Goal: Task Accomplishment & Management: Use online tool/utility

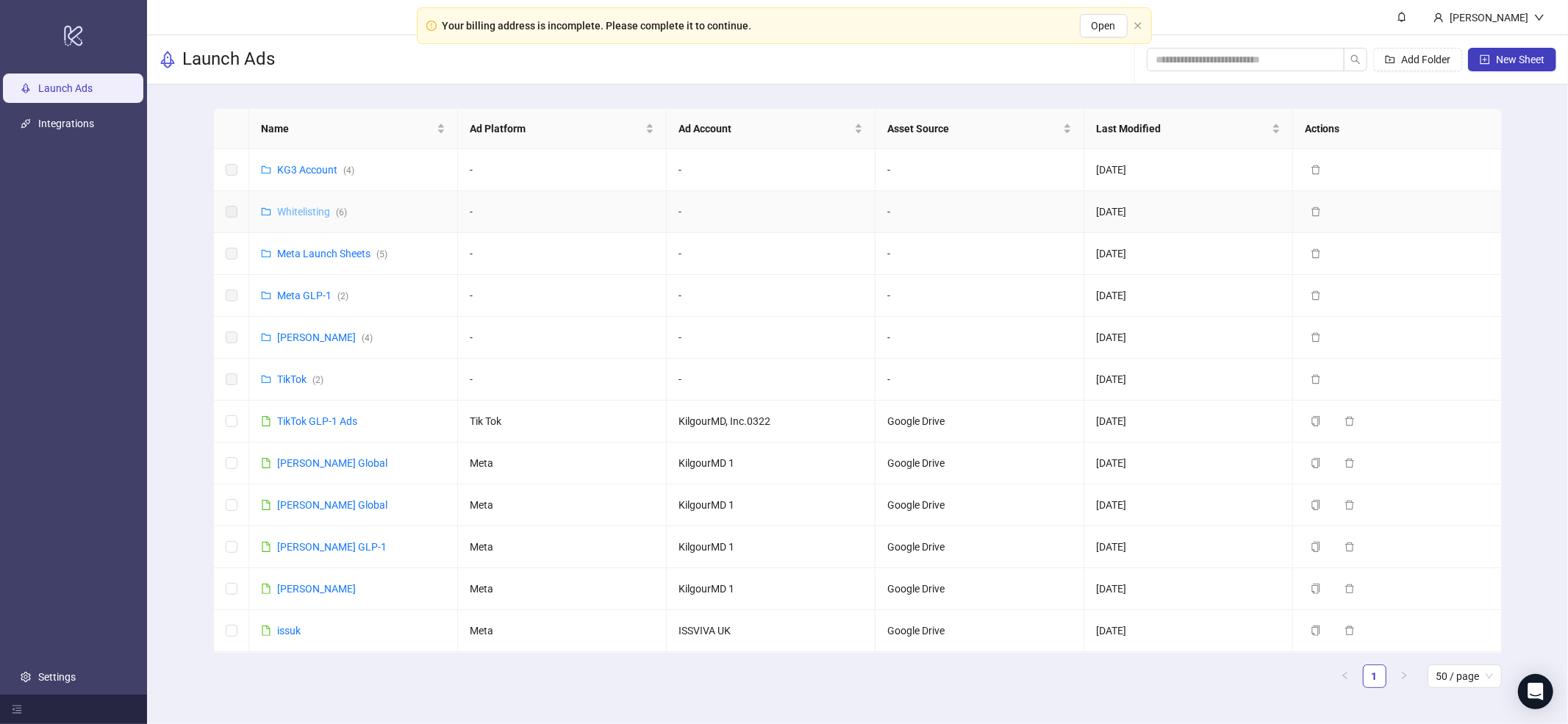
click at [315, 211] on link "Whitelisting ( 6 )" at bounding box center [312, 212] width 69 height 12
click at [291, 171] on link "KG3 Account ( 4 )" at bounding box center [315, 170] width 77 height 12
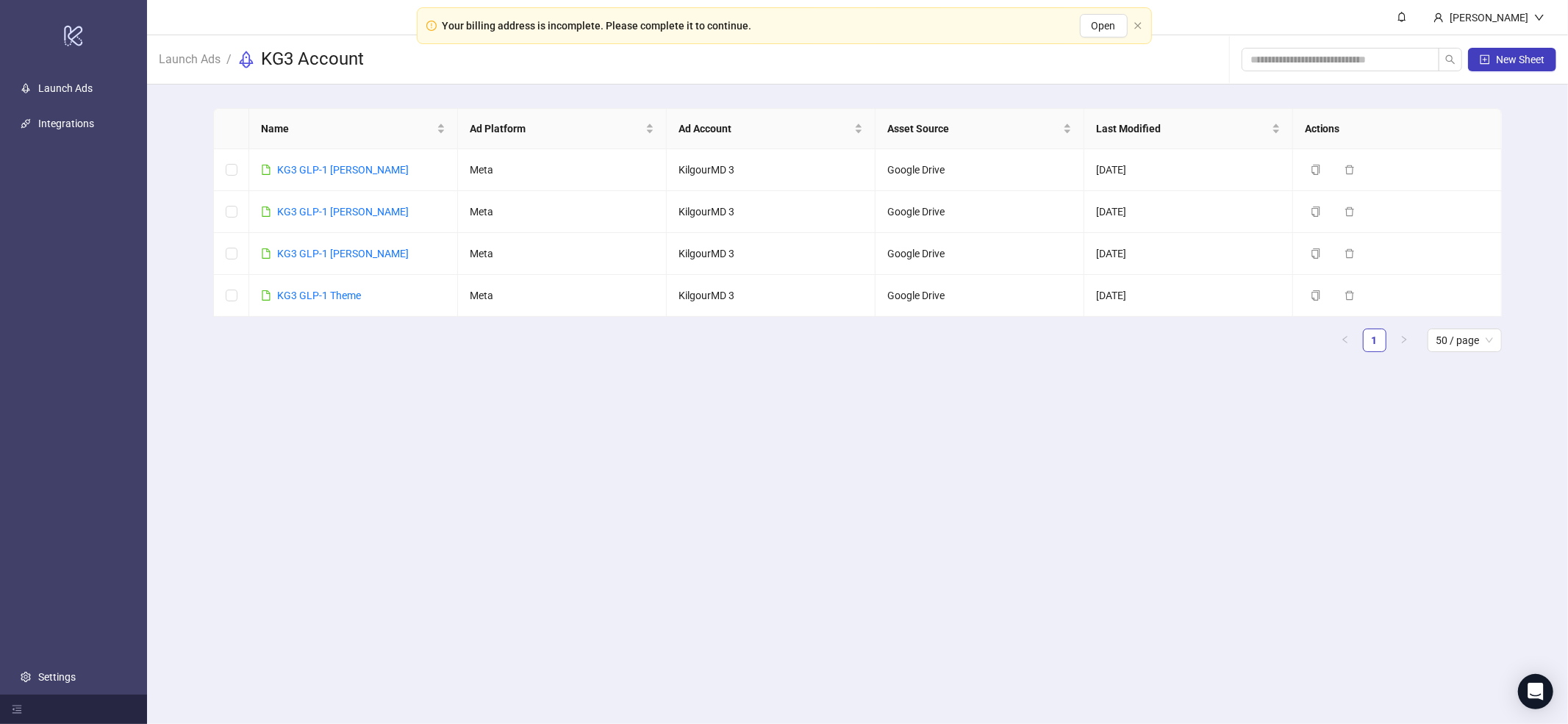
drag, startPoint x: 426, startPoint y: 369, endPoint x: 412, endPoint y: 350, distance: 23.6
click at [426, 369] on main "Name Ad Platform Ad Account Asset Source Last Modified Actions KG3 GLP-1 Ellie …" at bounding box center [856, 235] width 1311 height 303
click at [318, 298] on link "KG3 GLP-1 Theme" at bounding box center [318, 296] width 84 height 12
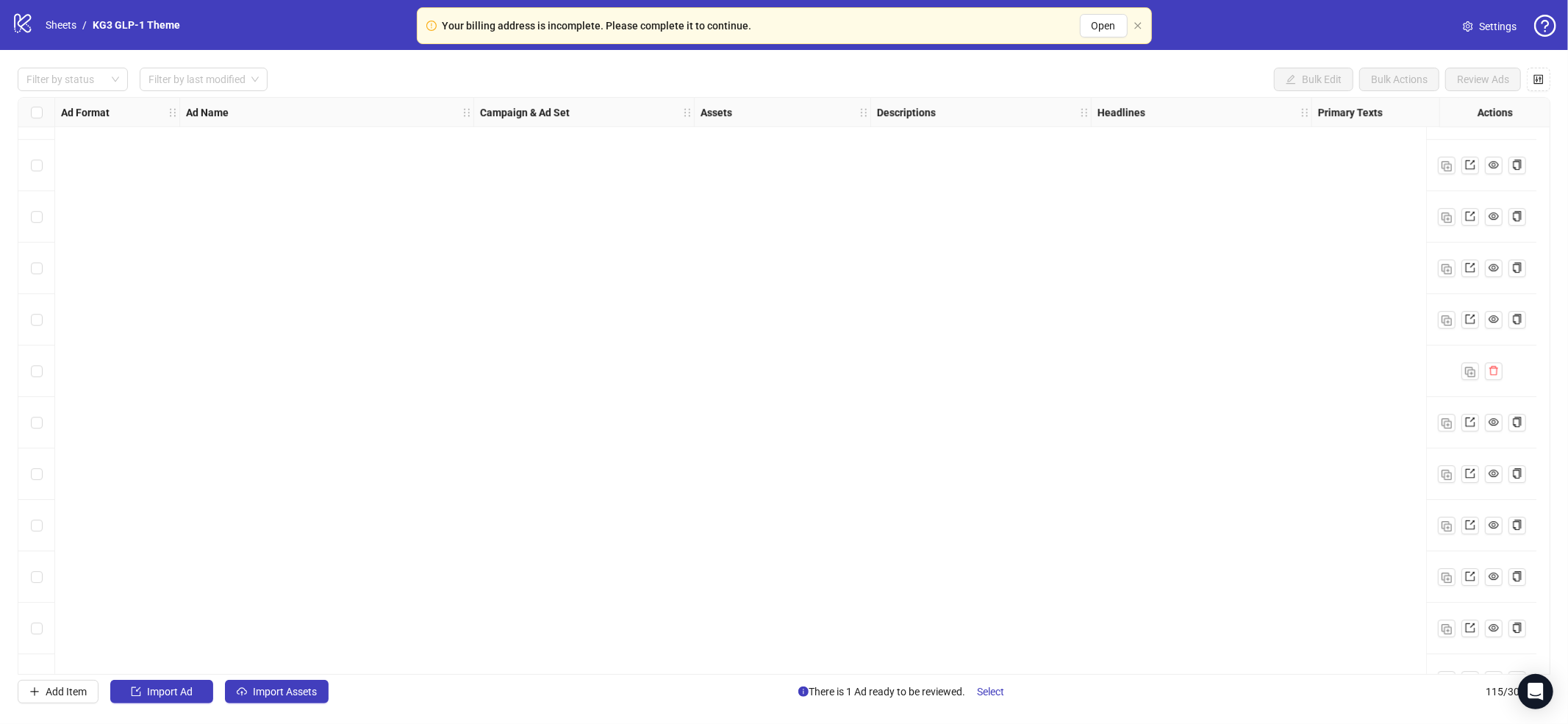
scroll to position [4936, 0]
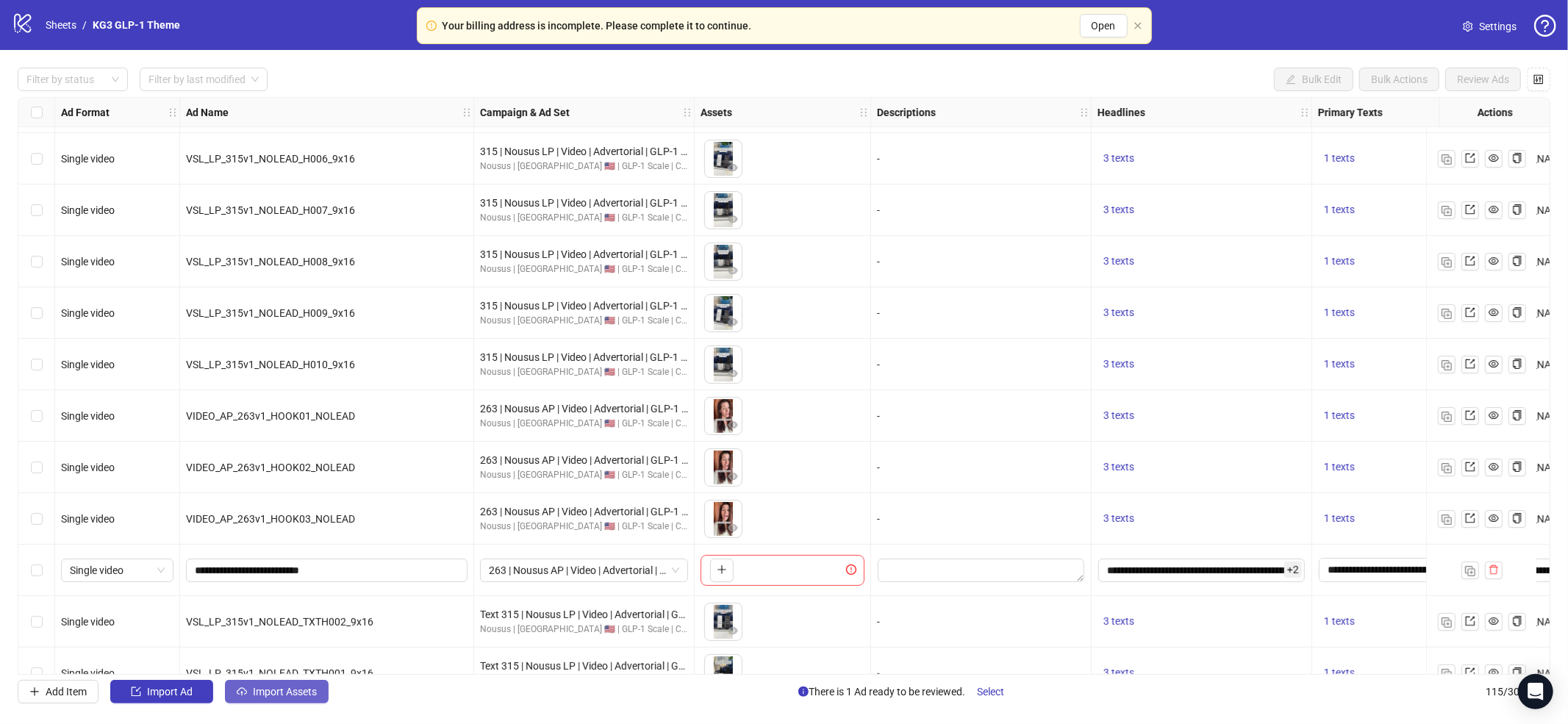
click at [259, 693] on span "Import Assets" at bounding box center [285, 692] width 64 height 12
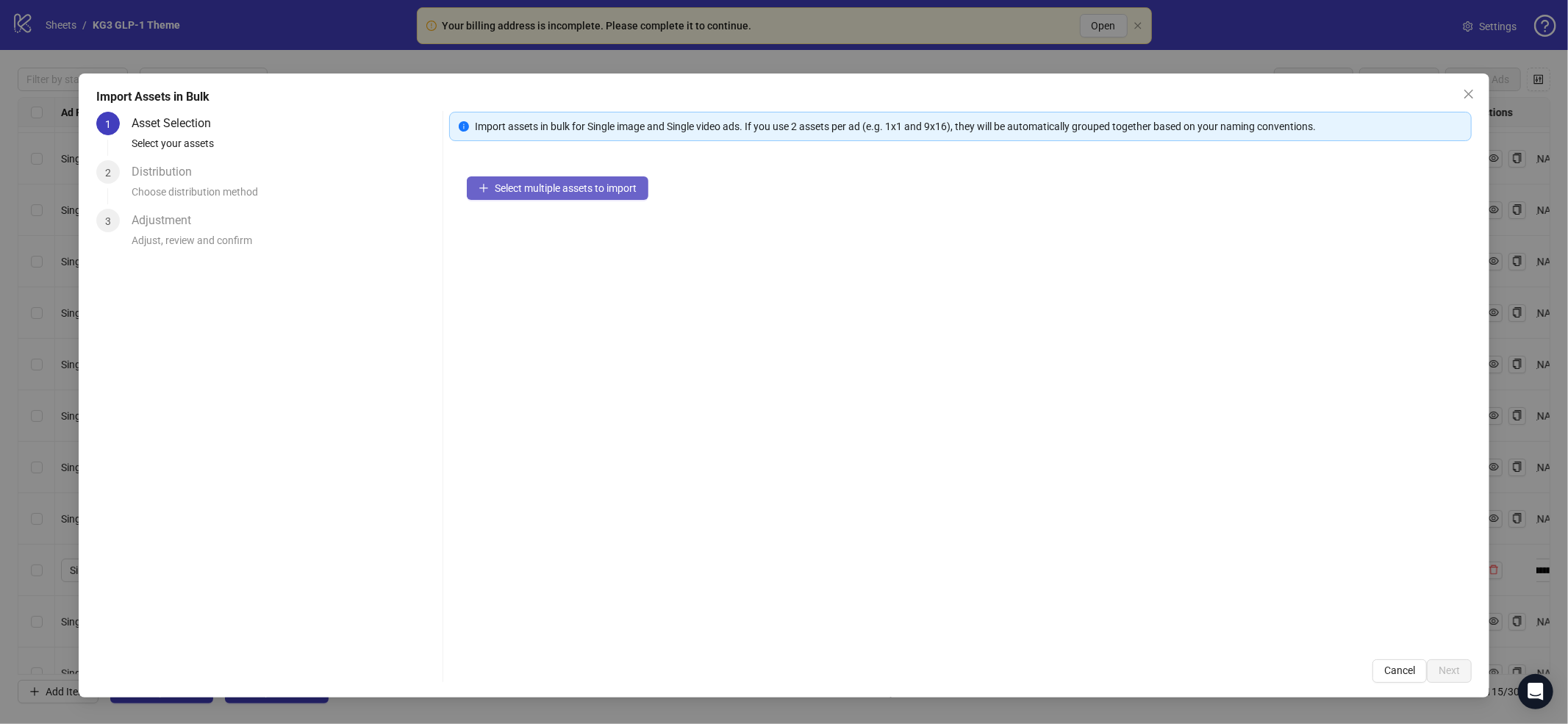
click at [617, 185] on span "Select multiple assets to import" at bounding box center [566, 188] width 142 height 12
click at [633, 185] on span "Select multiple assets to import" at bounding box center [566, 188] width 142 height 12
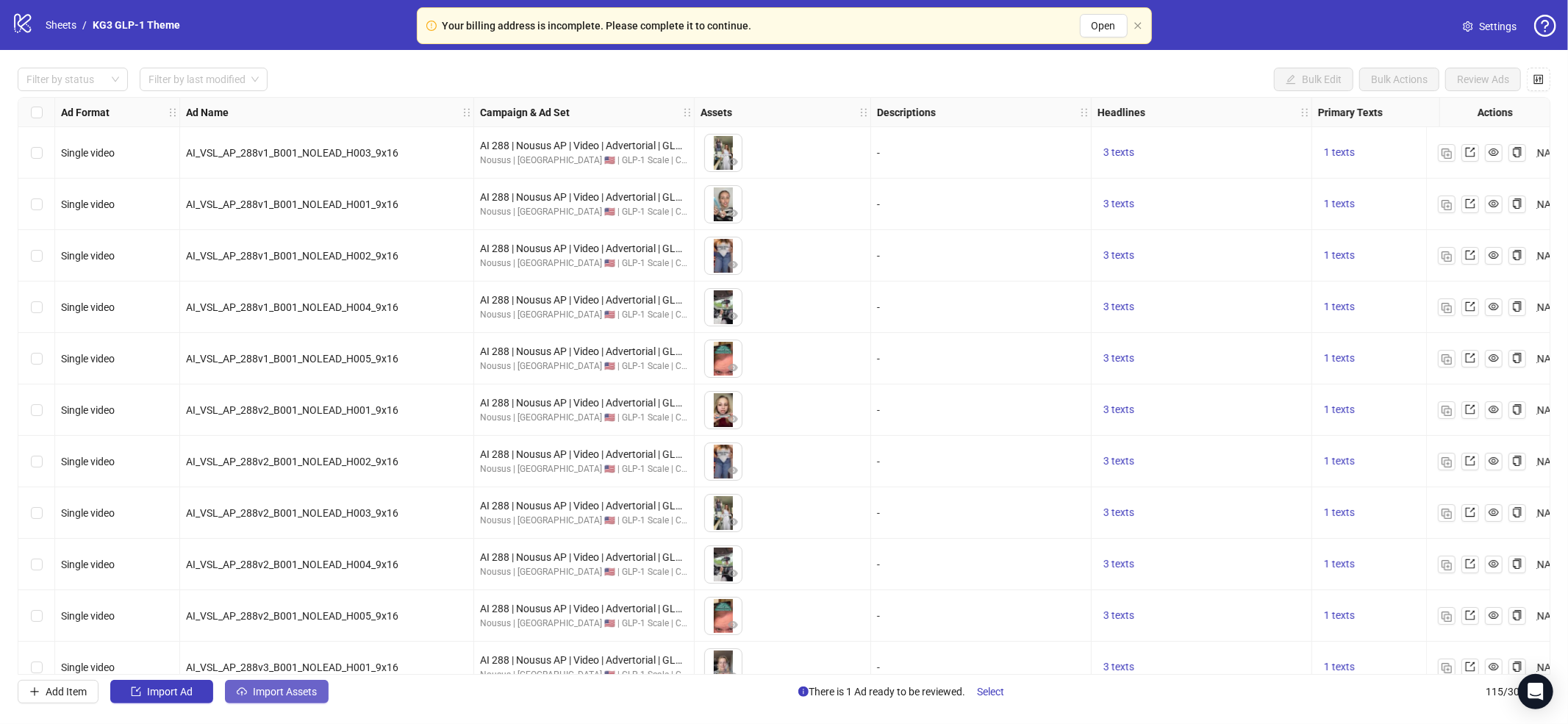
click at [307, 686] on span "Import Assets" at bounding box center [285, 692] width 64 height 12
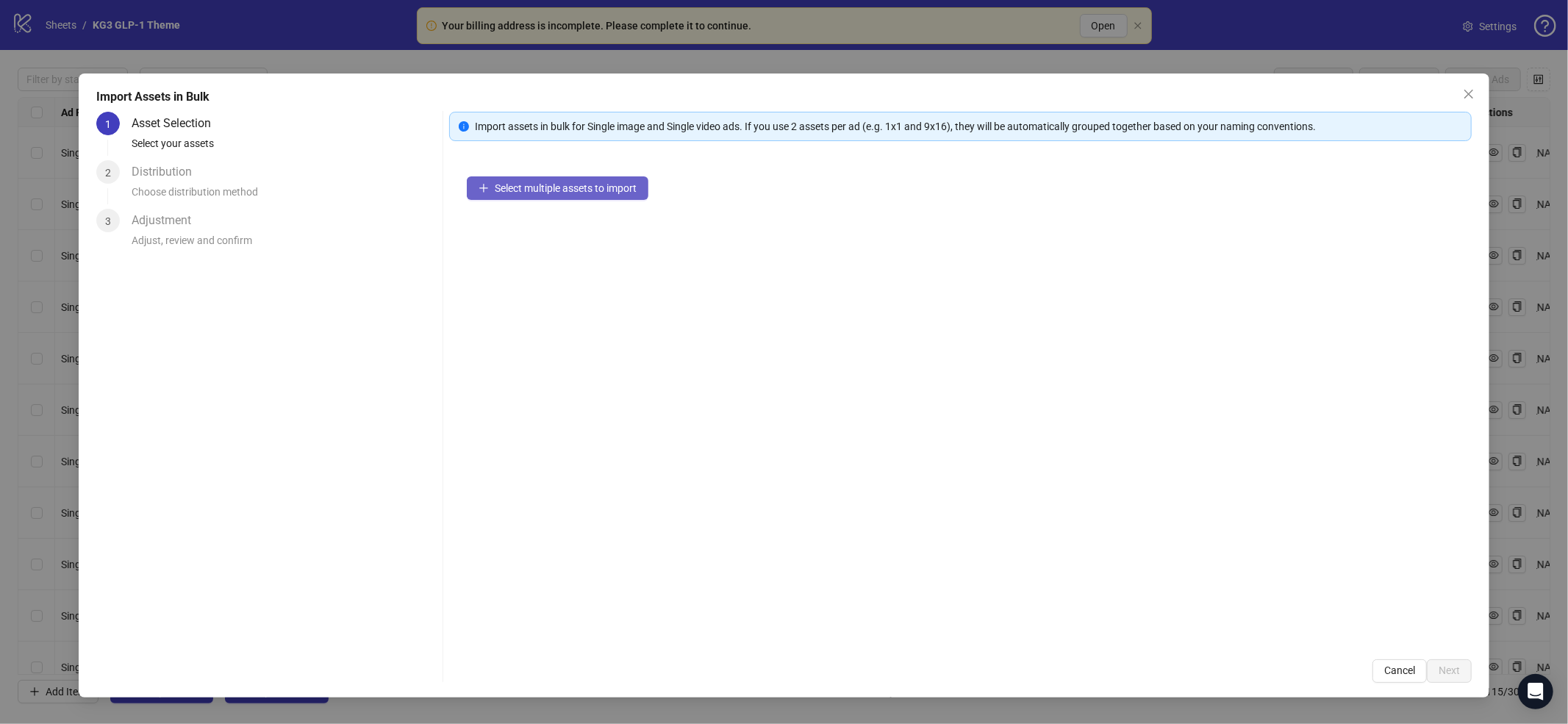
click at [556, 191] on span "Select multiple assets to import" at bounding box center [566, 188] width 142 height 12
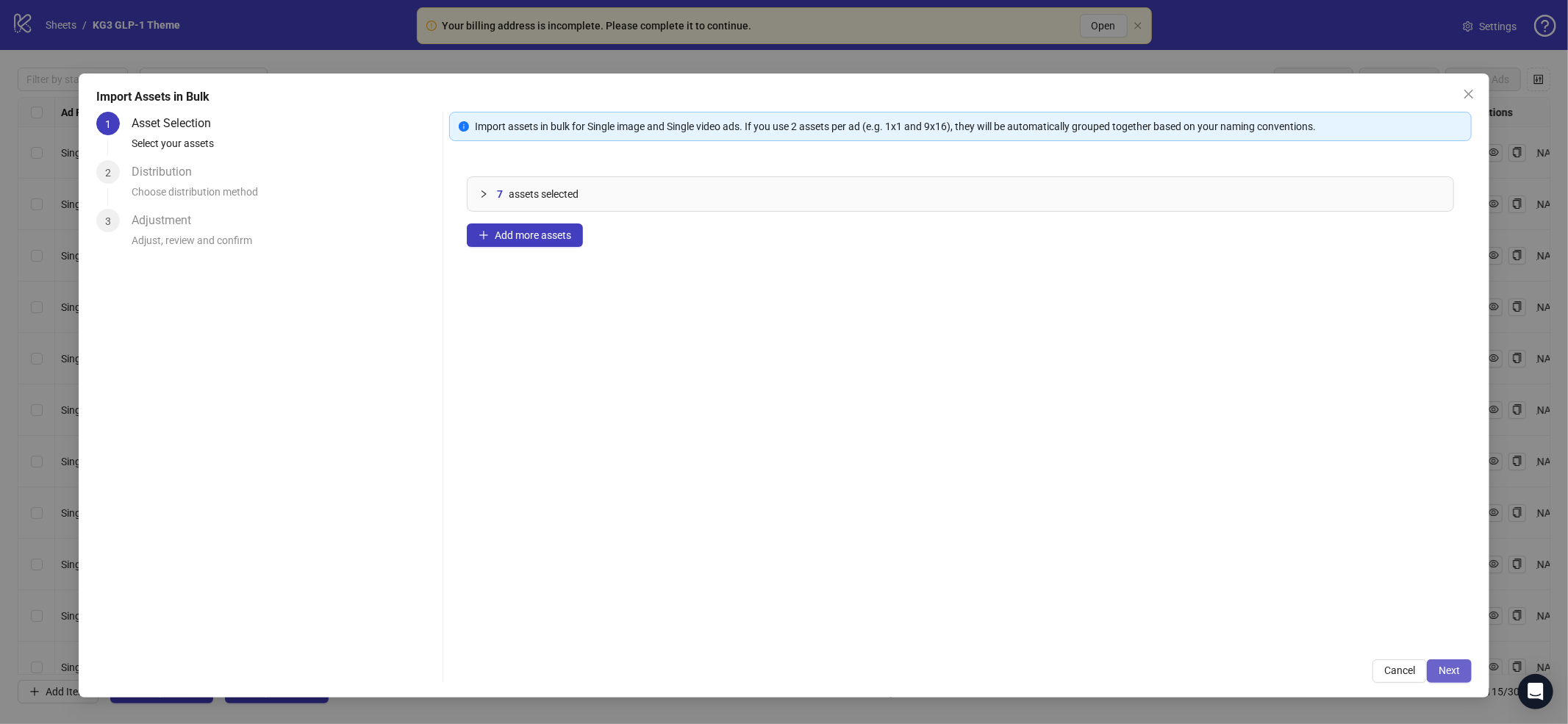
click at [1460, 667] on span "Next" at bounding box center [1449, 671] width 22 height 12
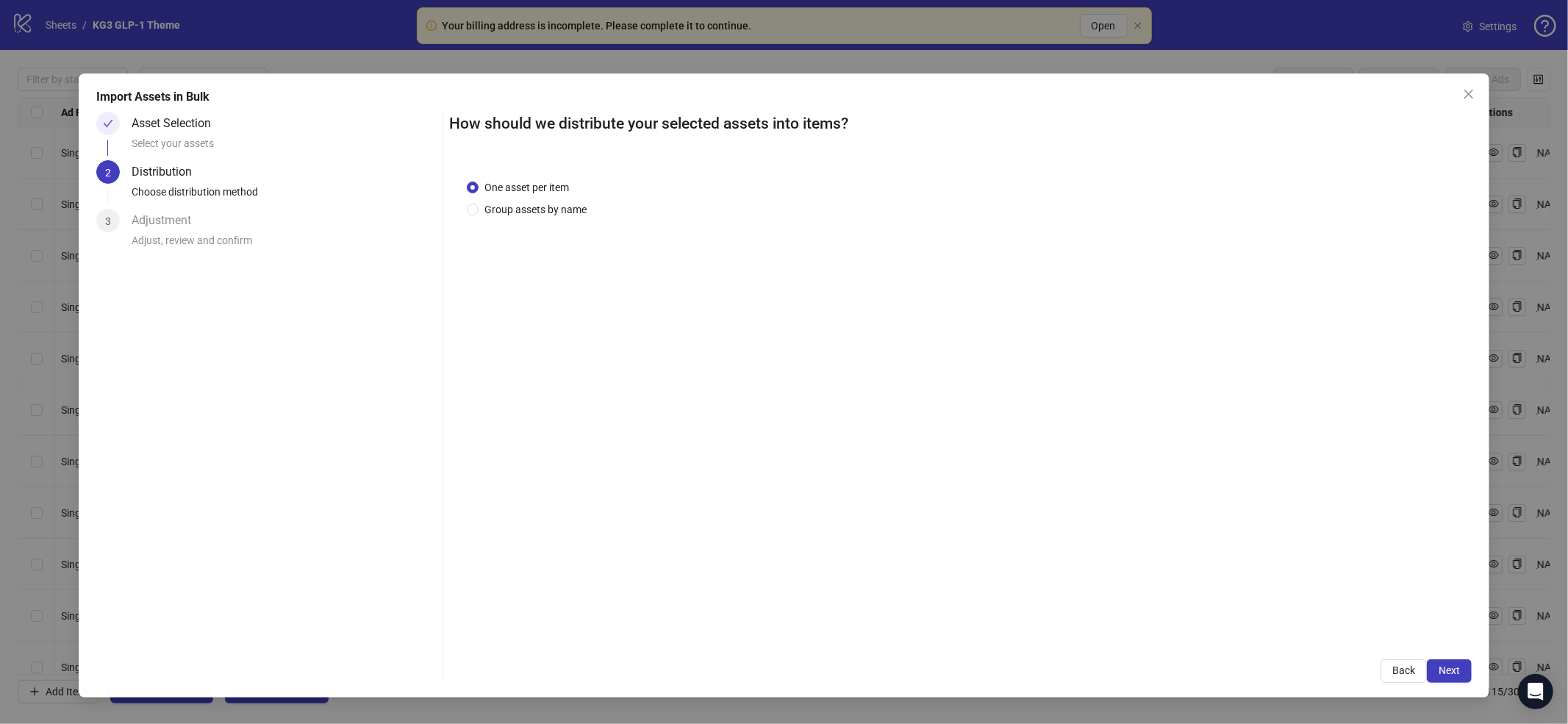
click at [1460, 668] on span "Next" at bounding box center [1449, 671] width 22 height 12
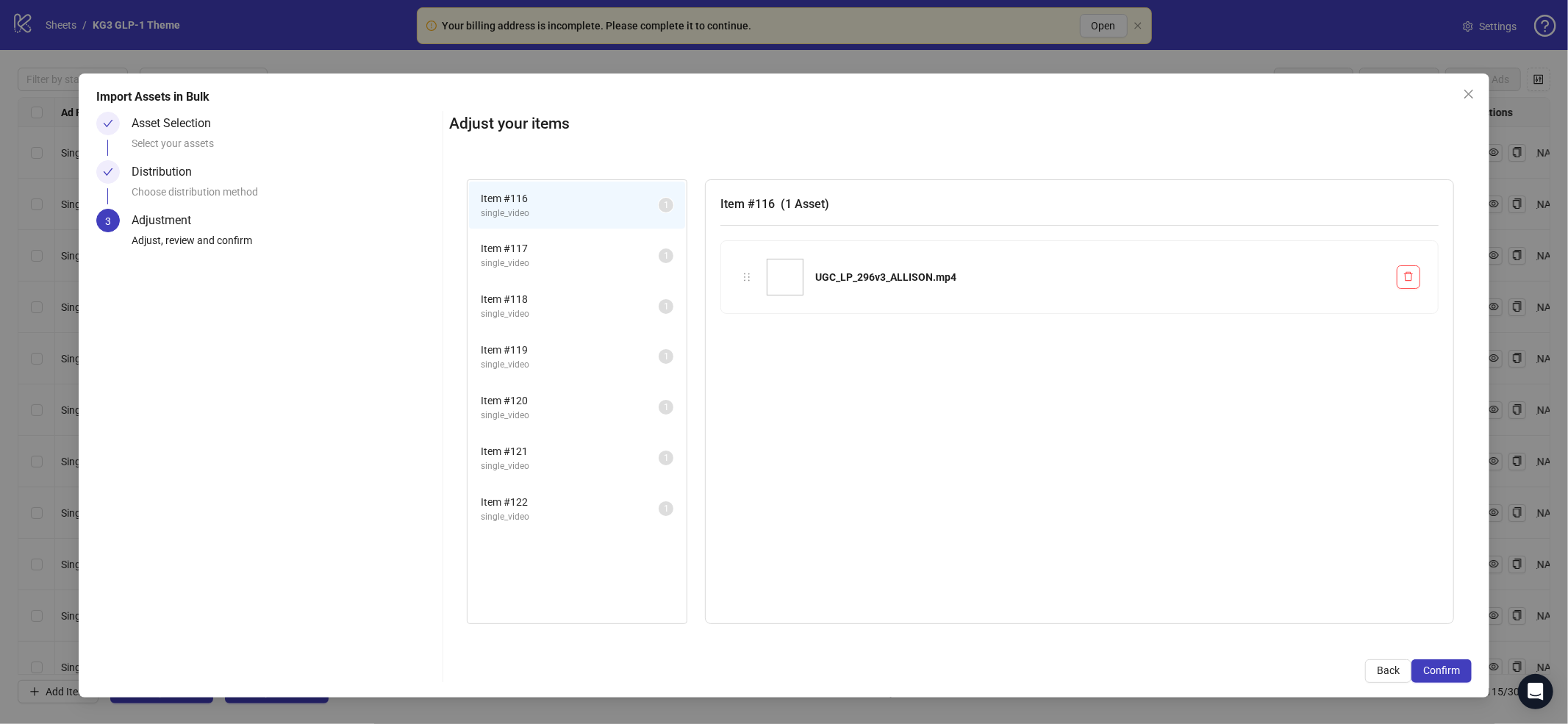
click at [1460, 668] on span "Confirm" at bounding box center [1441, 671] width 36 height 12
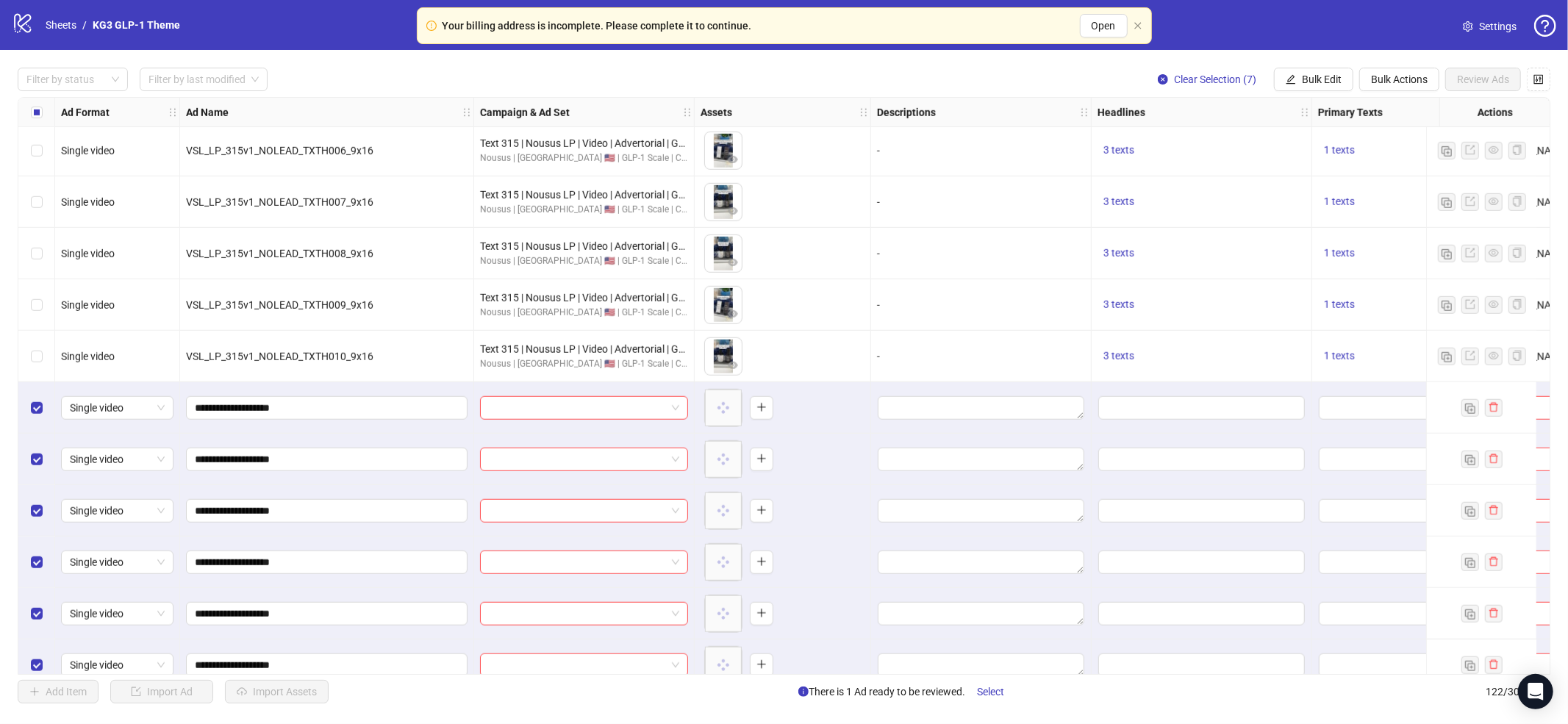
scroll to position [5739, 0]
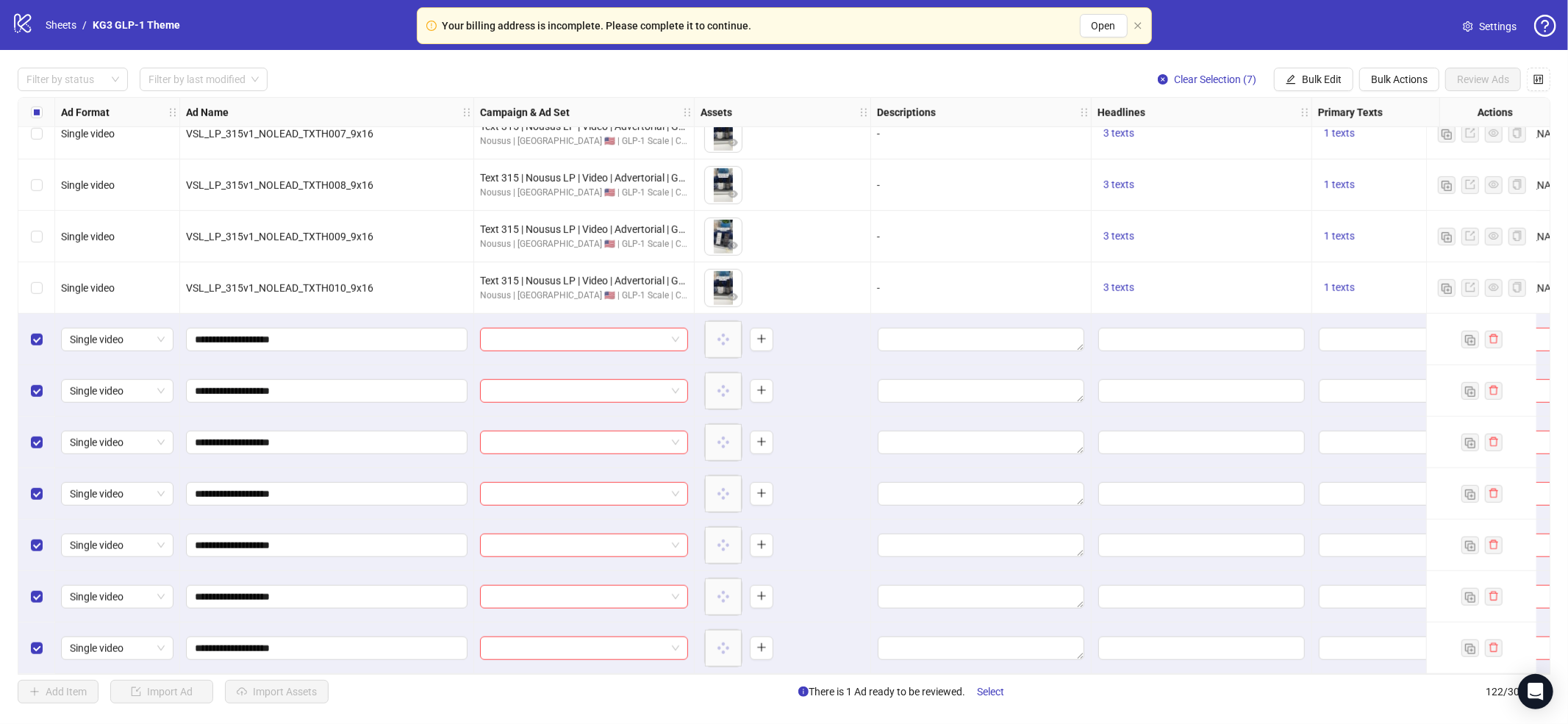
click at [1290, 65] on div "Filter by status Filter by last modified Clear Selection (7) Bulk Edit Bulk Act…" at bounding box center [784, 385] width 1568 height 671
click at [1298, 76] on button "Bulk Edit" at bounding box center [1313, 79] width 79 height 23
click at [1303, 157] on span "Campaign & Ad Set" at bounding box center [1328, 155] width 88 height 16
click at [1279, 146] on input "search" at bounding box center [1265, 142] width 263 height 22
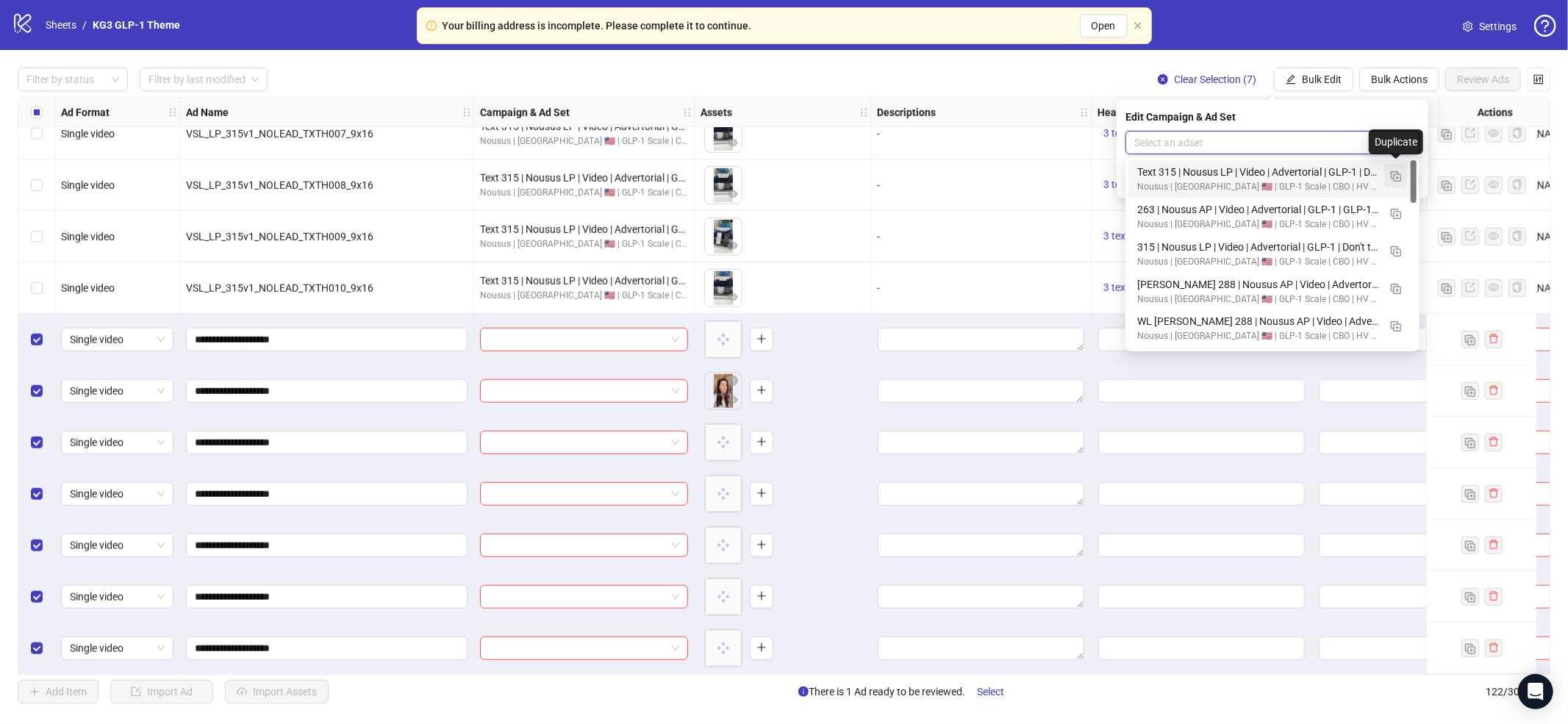
click at [1398, 179] on img "button" at bounding box center [1396, 176] width 10 height 10
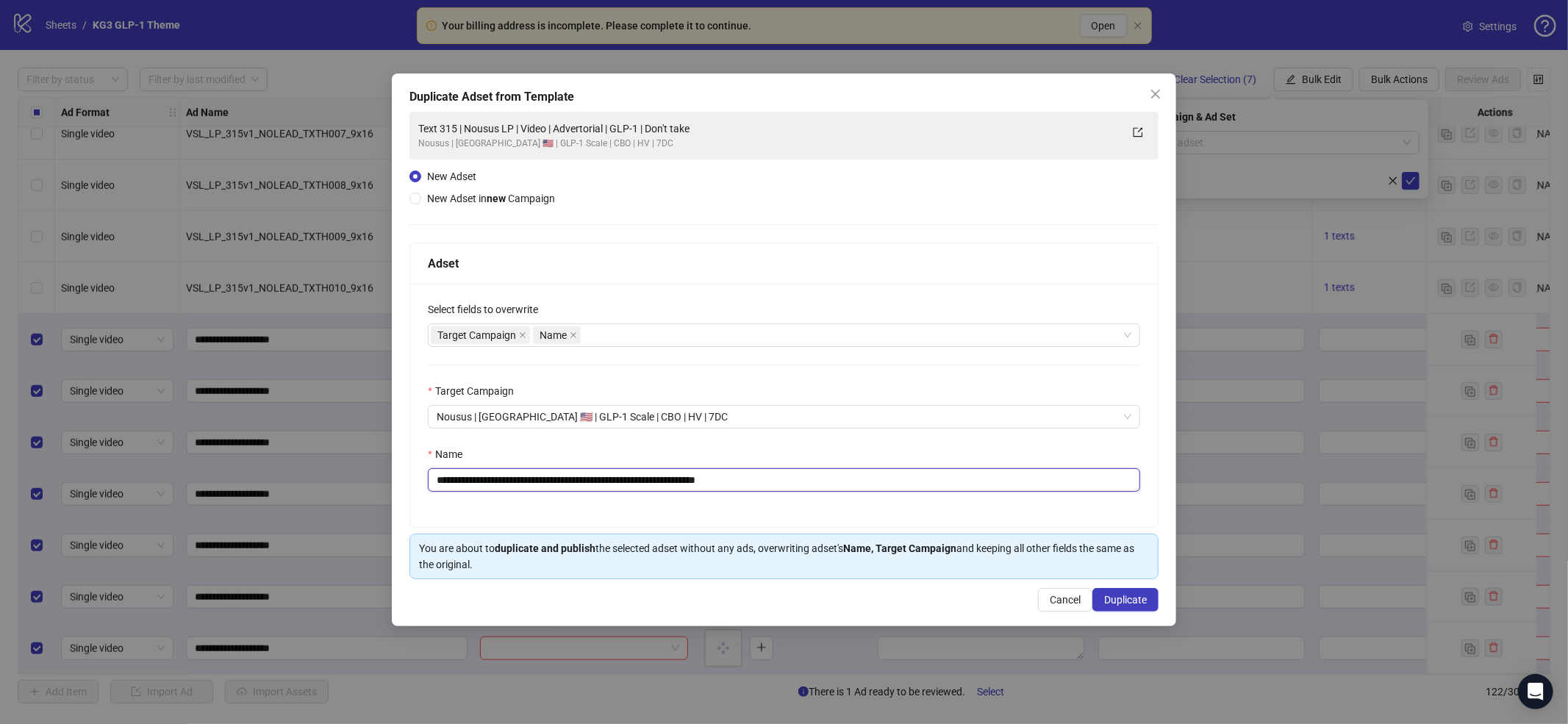
click at [840, 474] on input "**********" at bounding box center [784, 480] width 712 height 23
paste input "text"
type input "**********"
click at [1113, 603] on span "Duplicate" at bounding box center [1125, 601] width 43 height 12
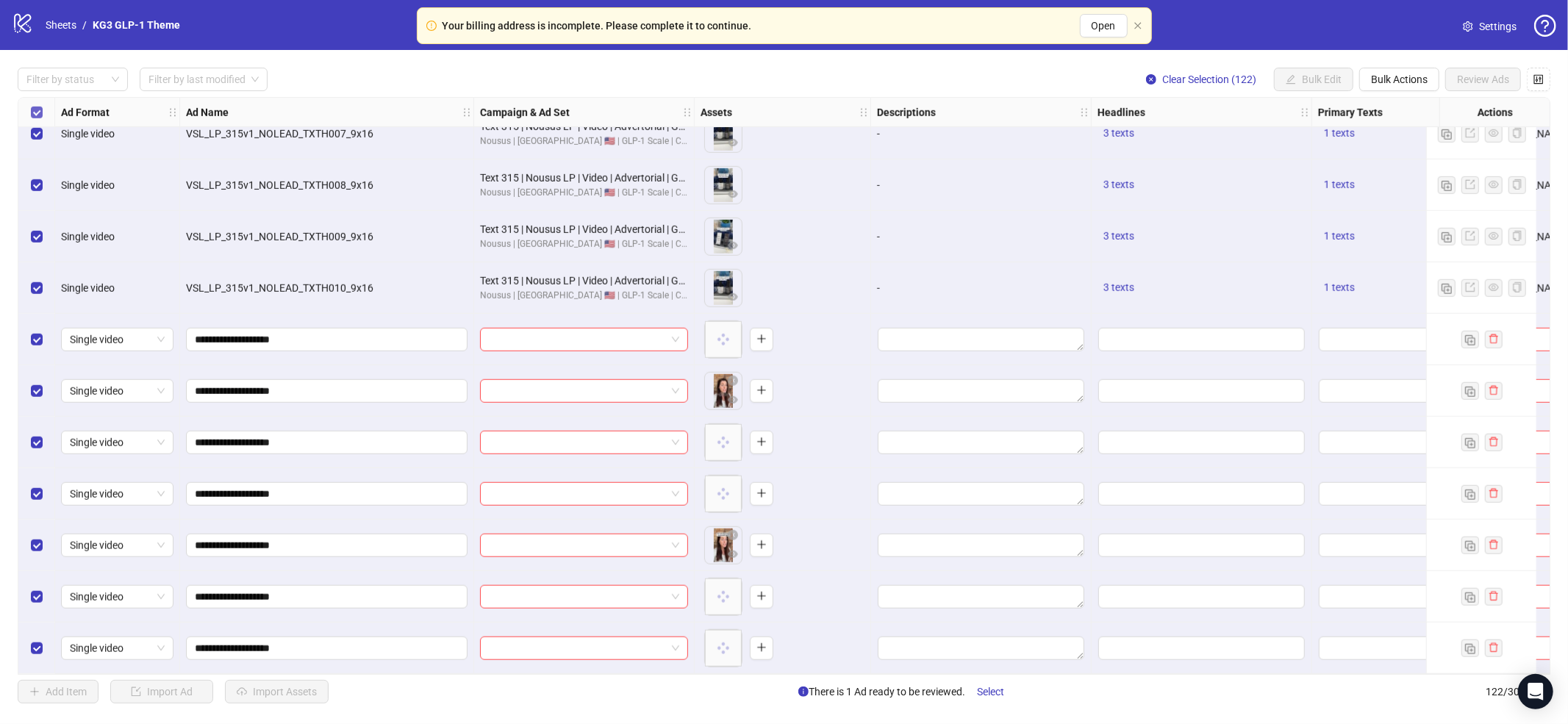
click at [41, 104] on label "Select all rows" at bounding box center [37, 112] width 12 height 16
click at [36, 119] on label "Select all rows" at bounding box center [37, 112] width 12 height 16
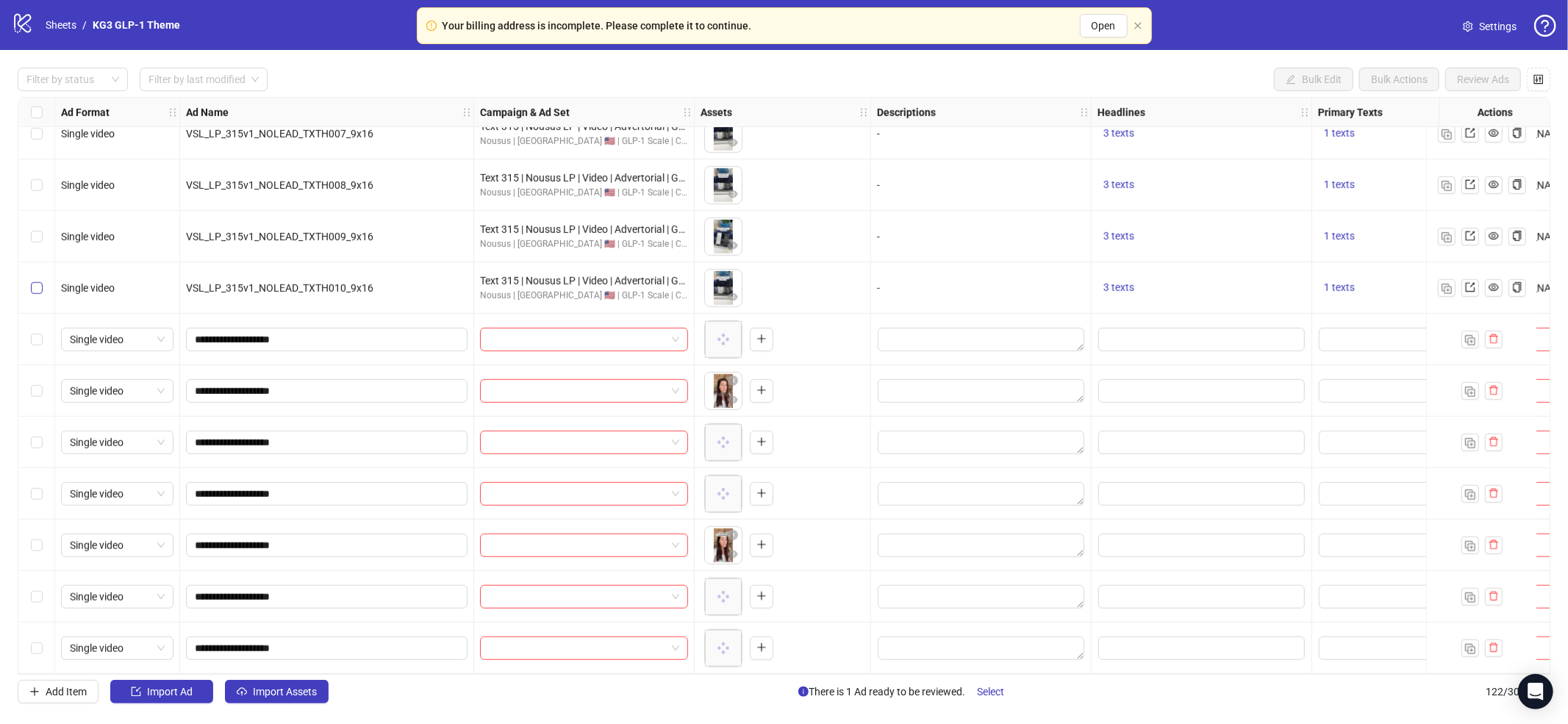
click at [36, 288] on label "Select row 115" at bounding box center [37, 288] width 12 height 16
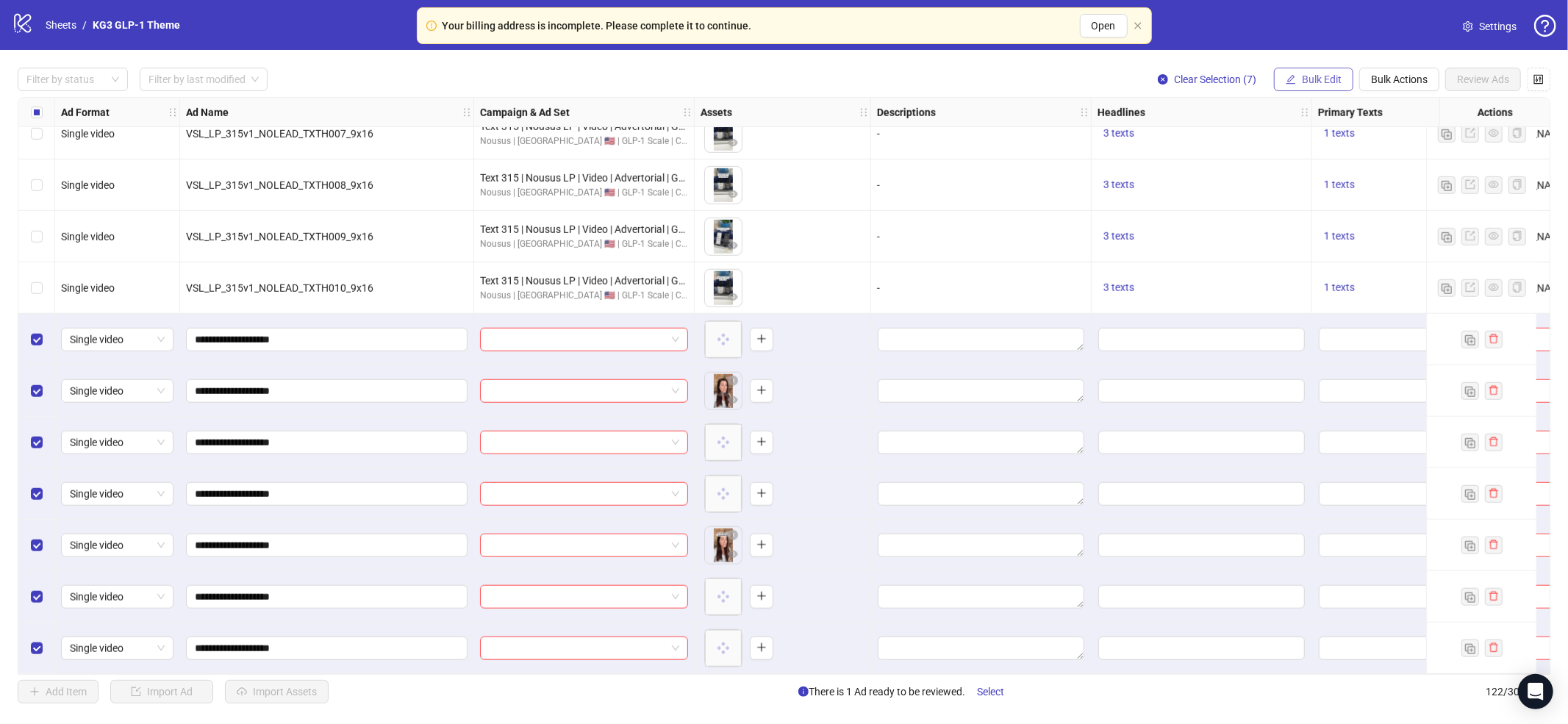
click at [1312, 82] on span "Bulk Edit" at bounding box center [1322, 80] width 40 height 12
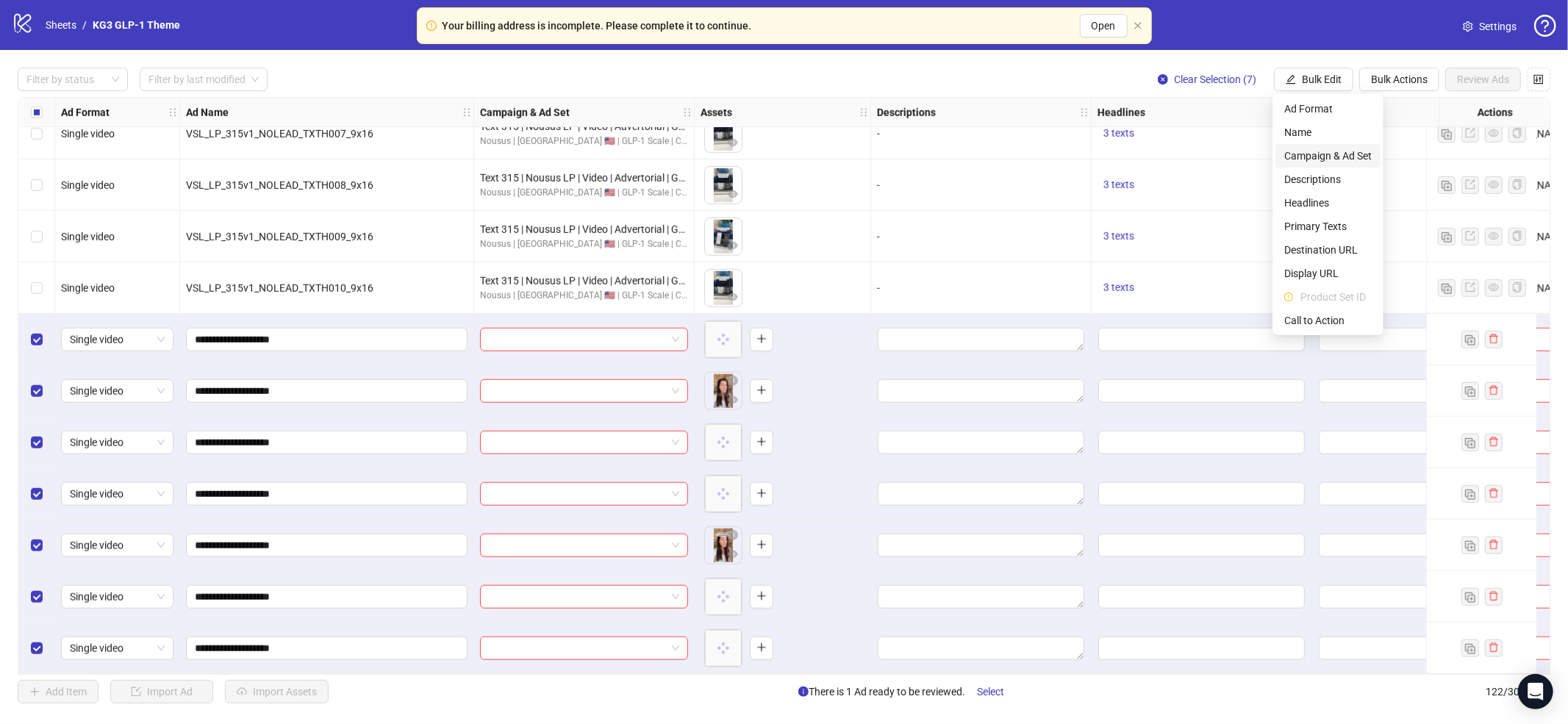
click at [1322, 156] on span "Campaign & Ad Set" at bounding box center [1328, 155] width 88 height 16
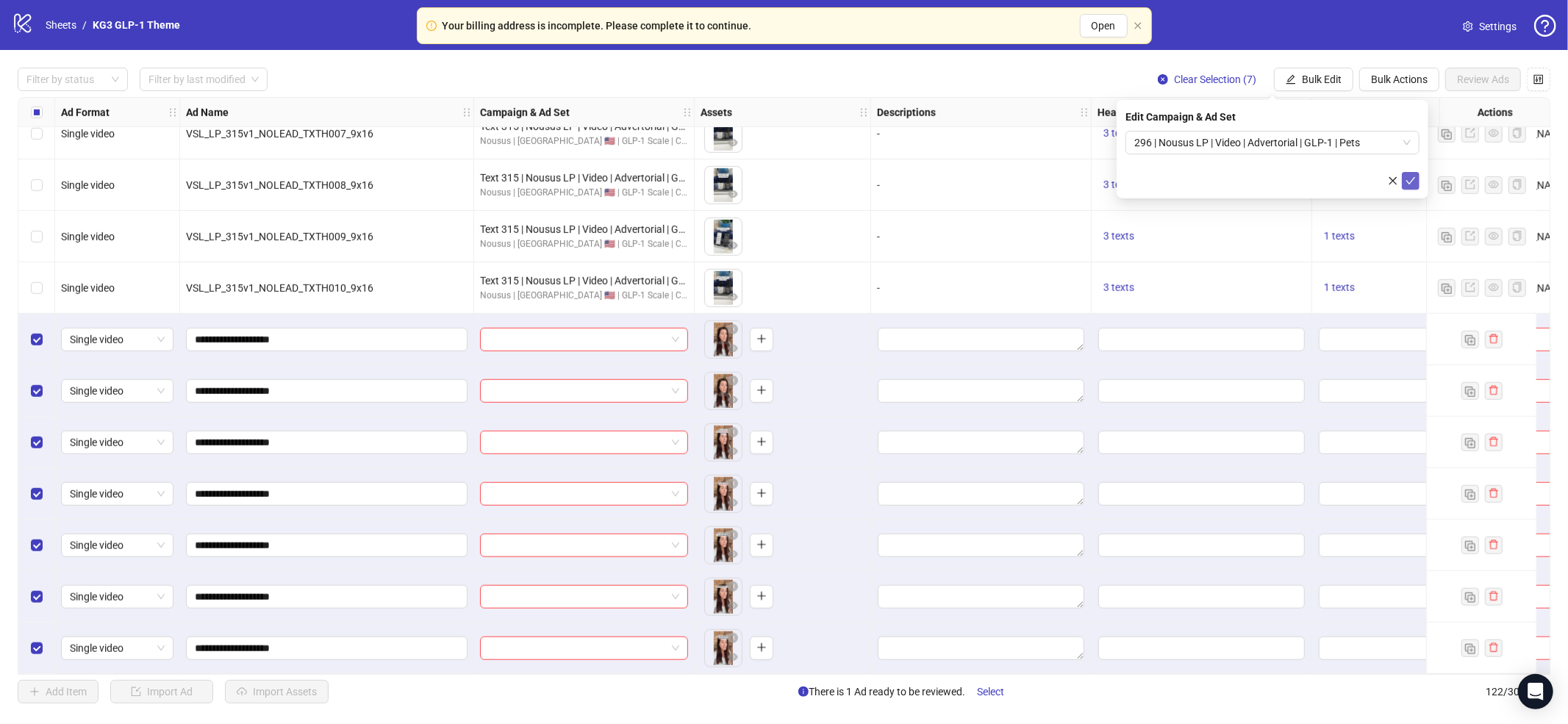
click at [1414, 185] on button "submit" at bounding box center [1411, 181] width 17 height 17
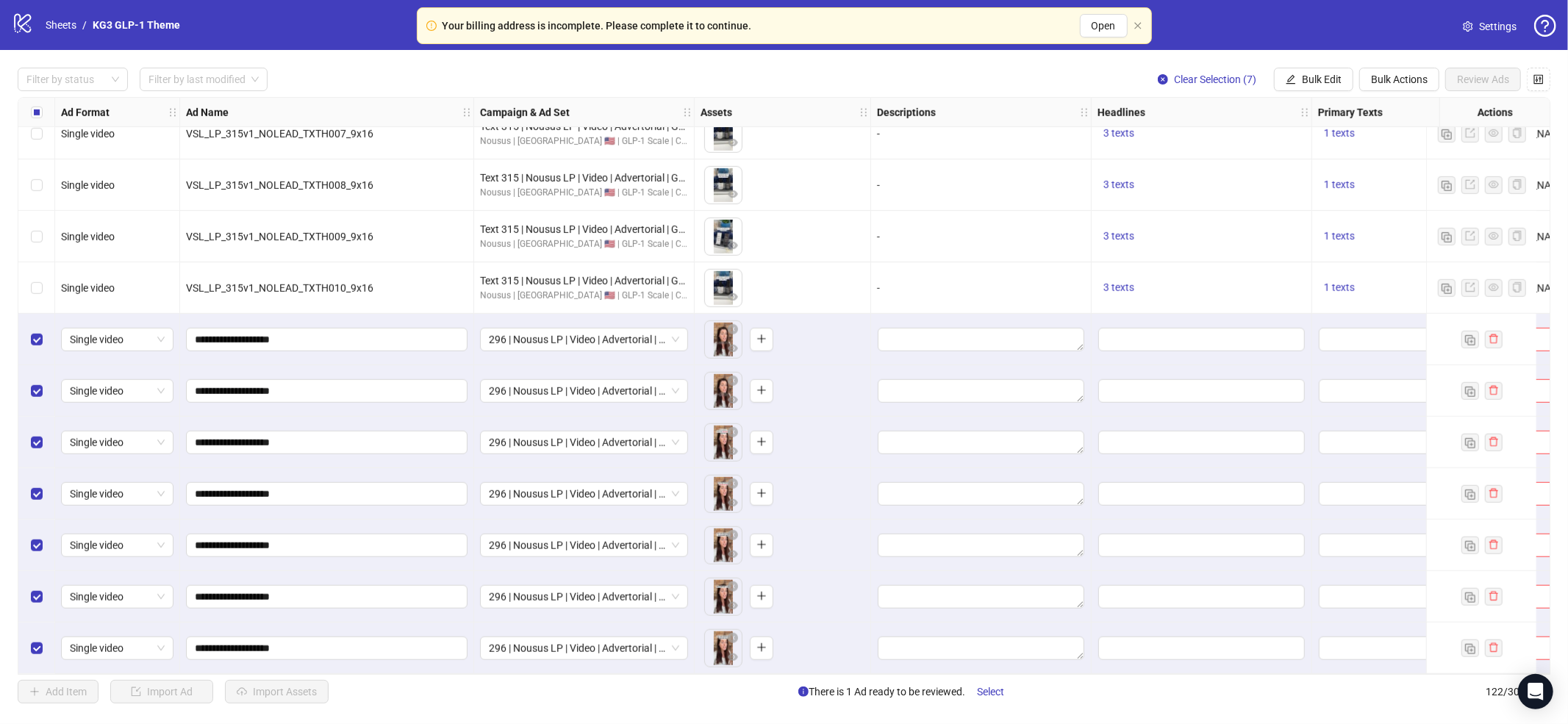
click at [1316, 61] on div "Filter by status Filter by last modified Clear Selection (7) Bulk Edit Bulk Act…" at bounding box center [784, 385] width 1568 height 671
click at [1311, 79] on span "Bulk Edit" at bounding box center [1322, 80] width 40 height 12
click at [1318, 207] on span "Headlines" at bounding box center [1328, 203] width 88 height 16
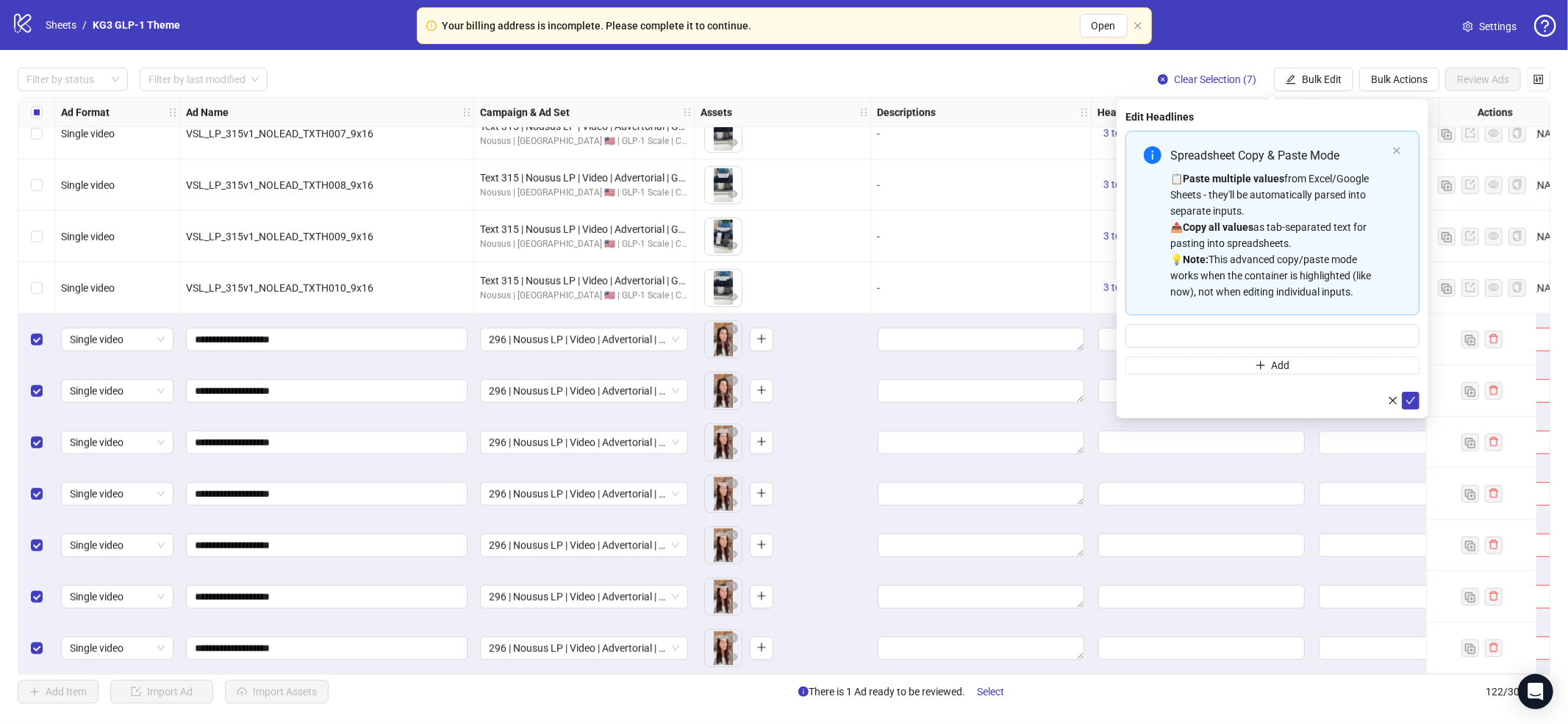
click at [1277, 175] on strong "Paste multiple values" at bounding box center [1233, 179] width 102 height 12
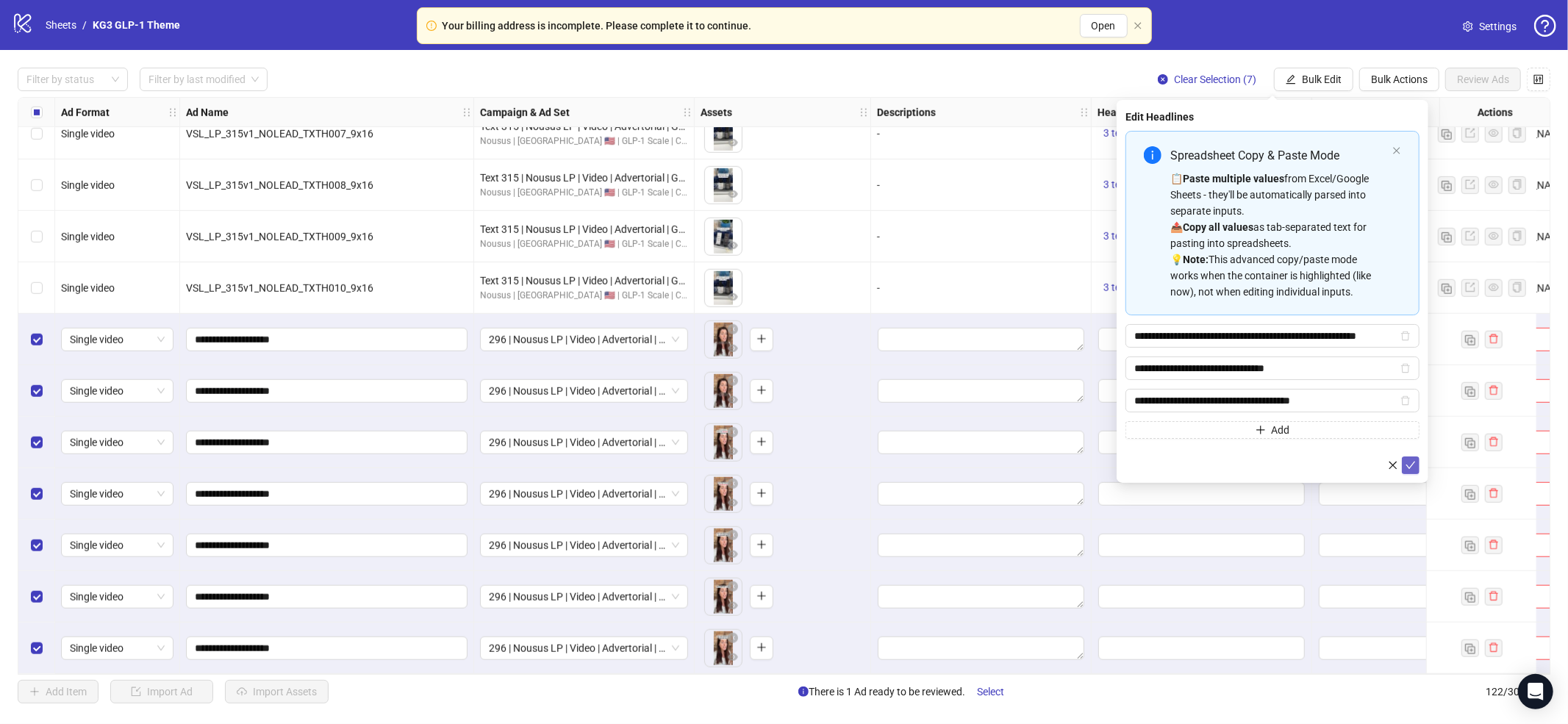
click at [1413, 464] on icon "check" at bounding box center [1411, 465] width 10 height 10
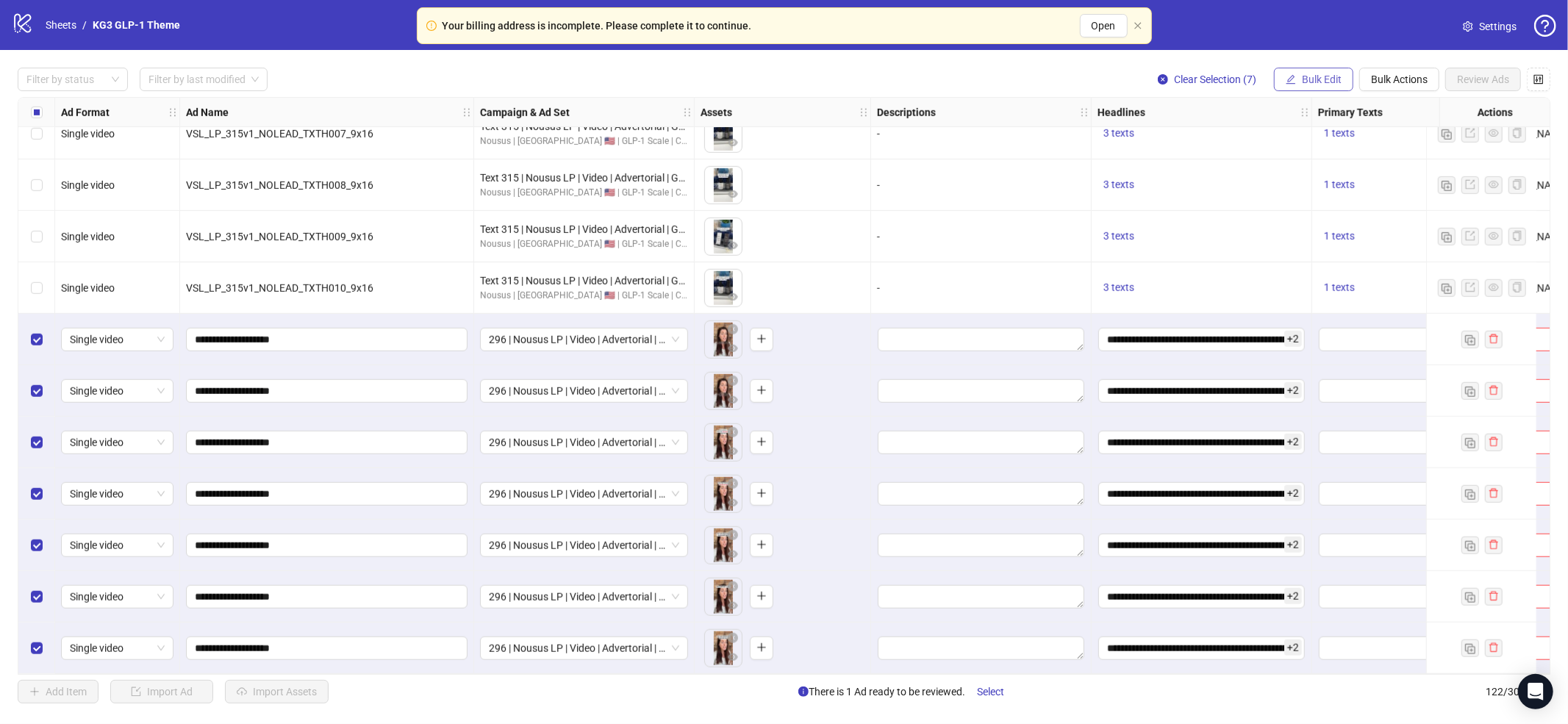
click at [1321, 82] on span "Bulk Edit" at bounding box center [1322, 80] width 40 height 12
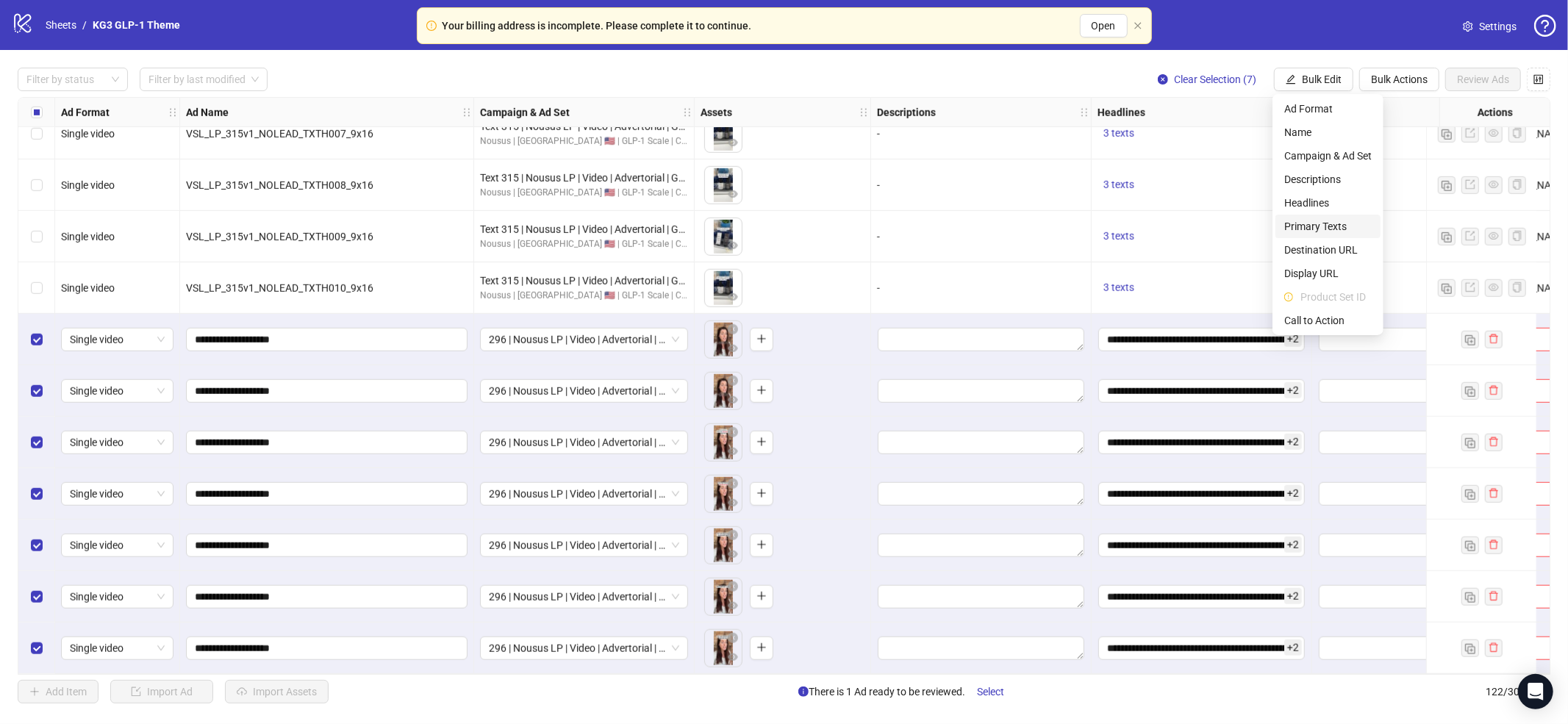
click at [1329, 225] on span "Primary Texts" at bounding box center [1328, 227] width 88 height 16
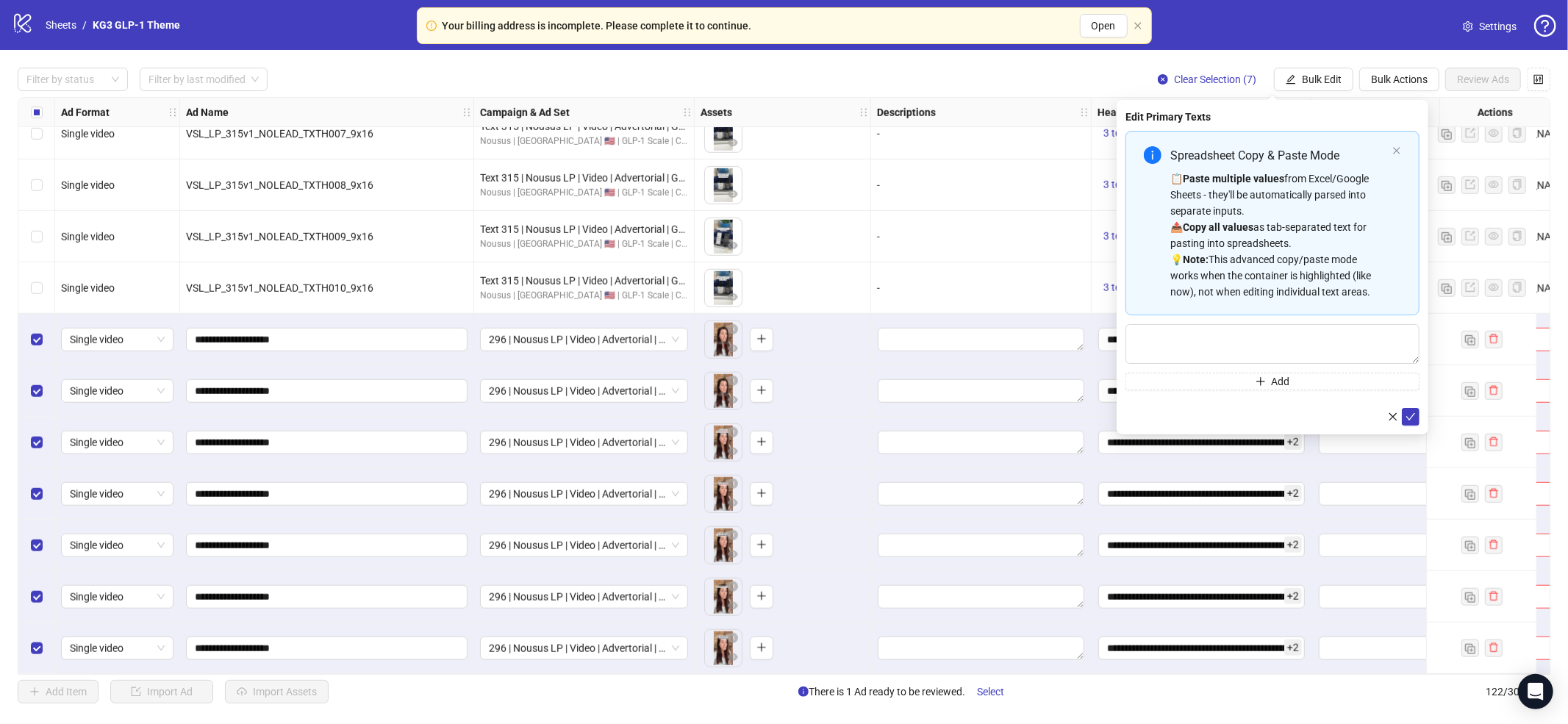
click at [1318, 195] on div "📋 Paste multiple values from Excel/Google Sheets - they'll be automatically par…" at bounding box center [1278, 235] width 216 height 129
type textarea "**********"
click at [1408, 413] on icon "check" at bounding box center [1411, 417] width 10 height 10
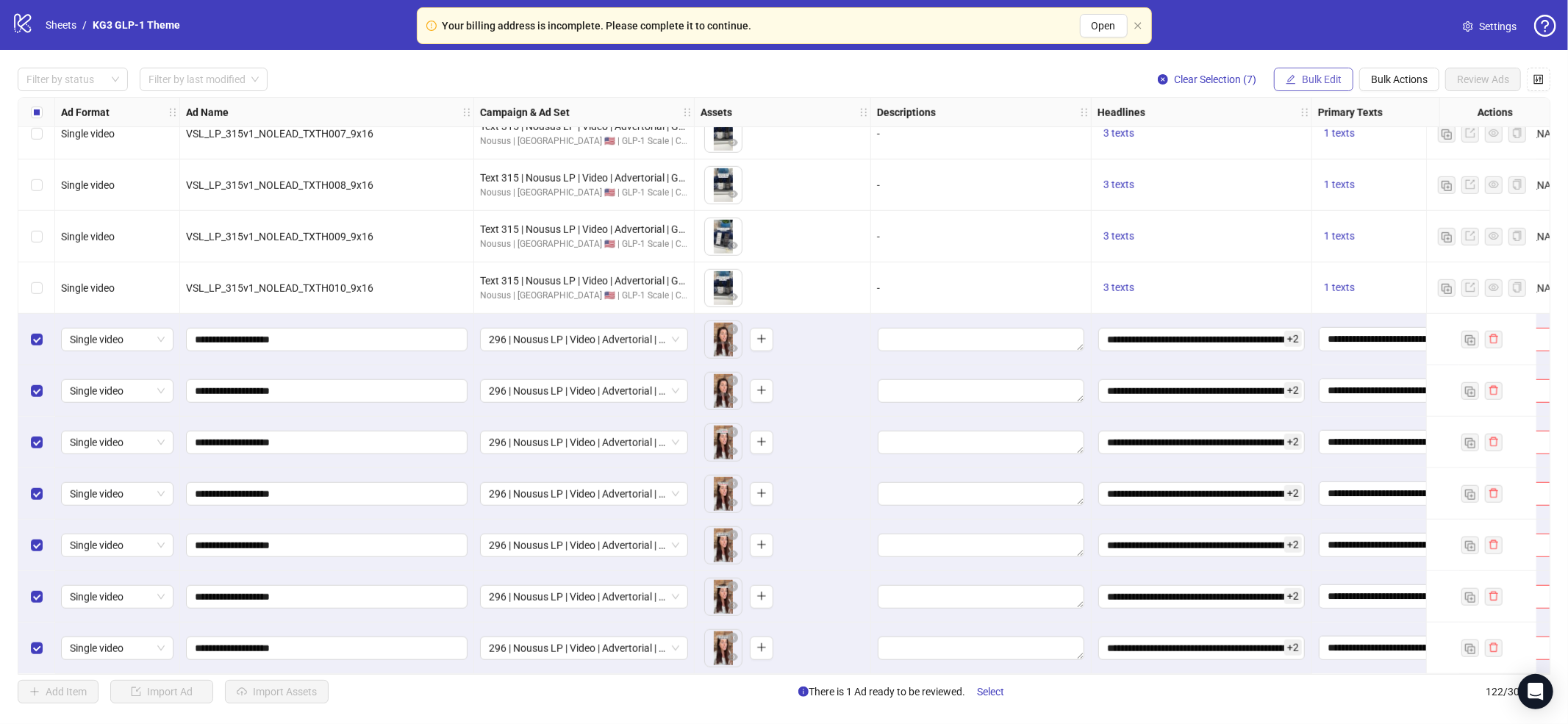
click at [1306, 82] on span "Bulk Edit" at bounding box center [1322, 80] width 40 height 12
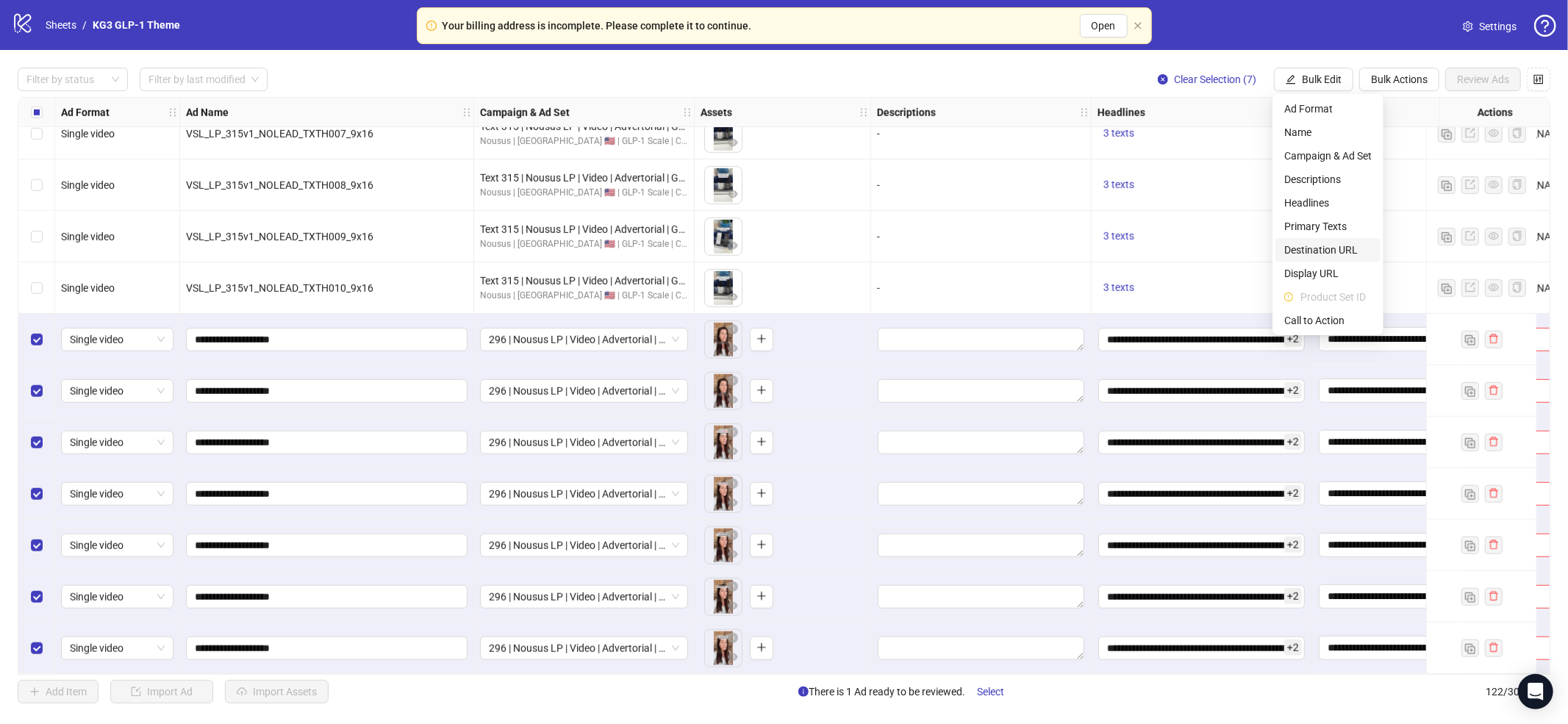
click at [1321, 245] on span "Destination URL" at bounding box center [1328, 250] width 88 height 16
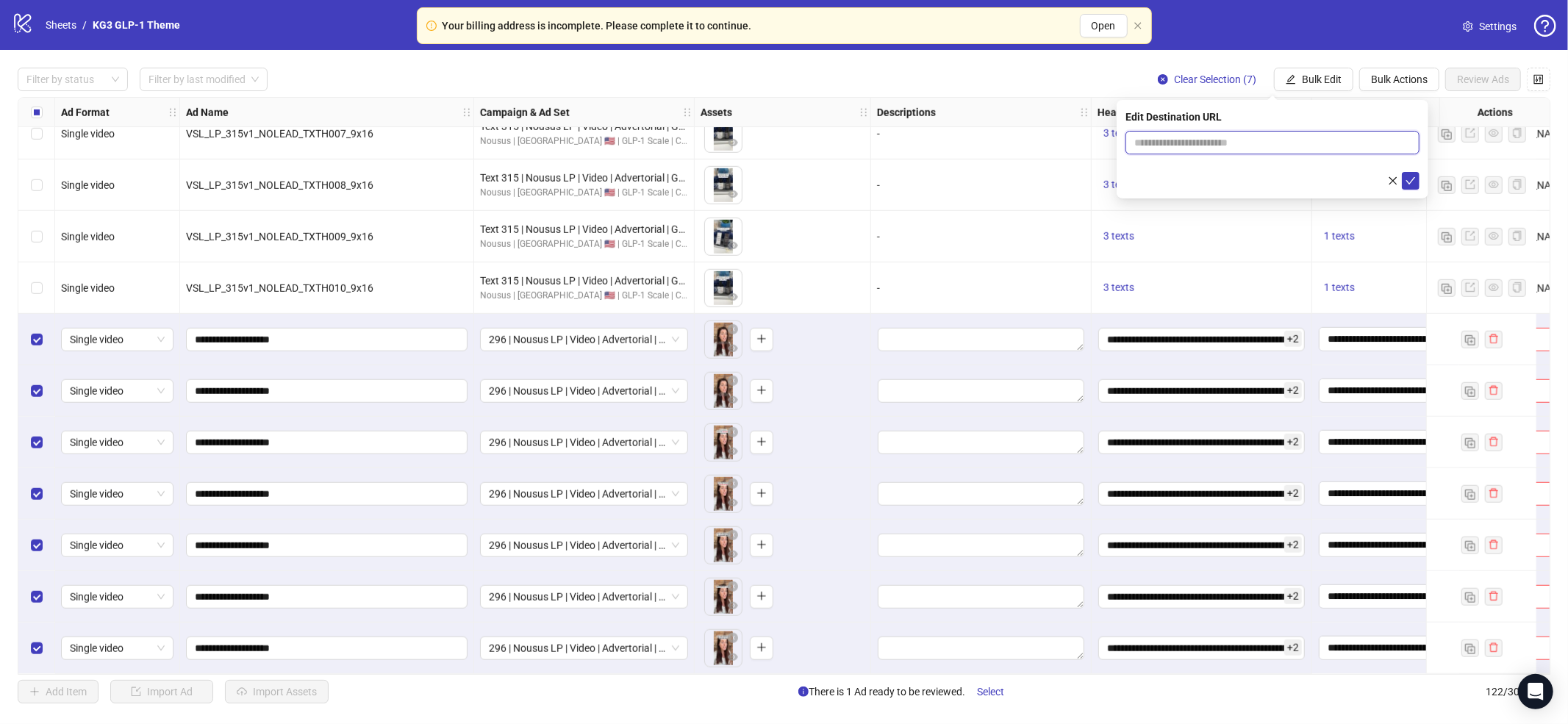
click at [1186, 142] on input "text" at bounding box center [1266, 142] width 265 height 16
paste input "**********"
type input "**********"
click at [1409, 181] on icon "check" at bounding box center [1411, 181] width 10 height 10
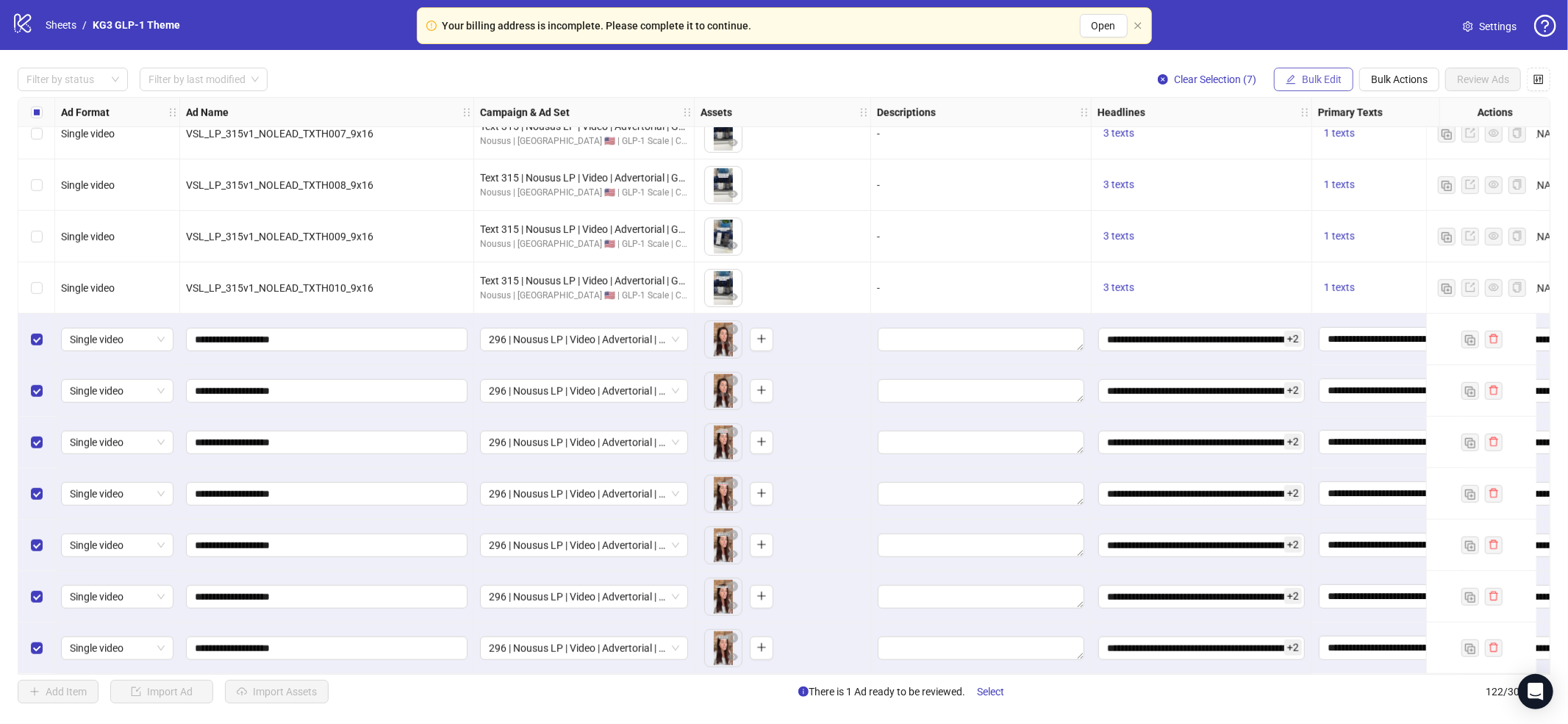
click at [1319, 82] on span "Bulk Edit" at bounding box center [1322, 80] width 40 height 12
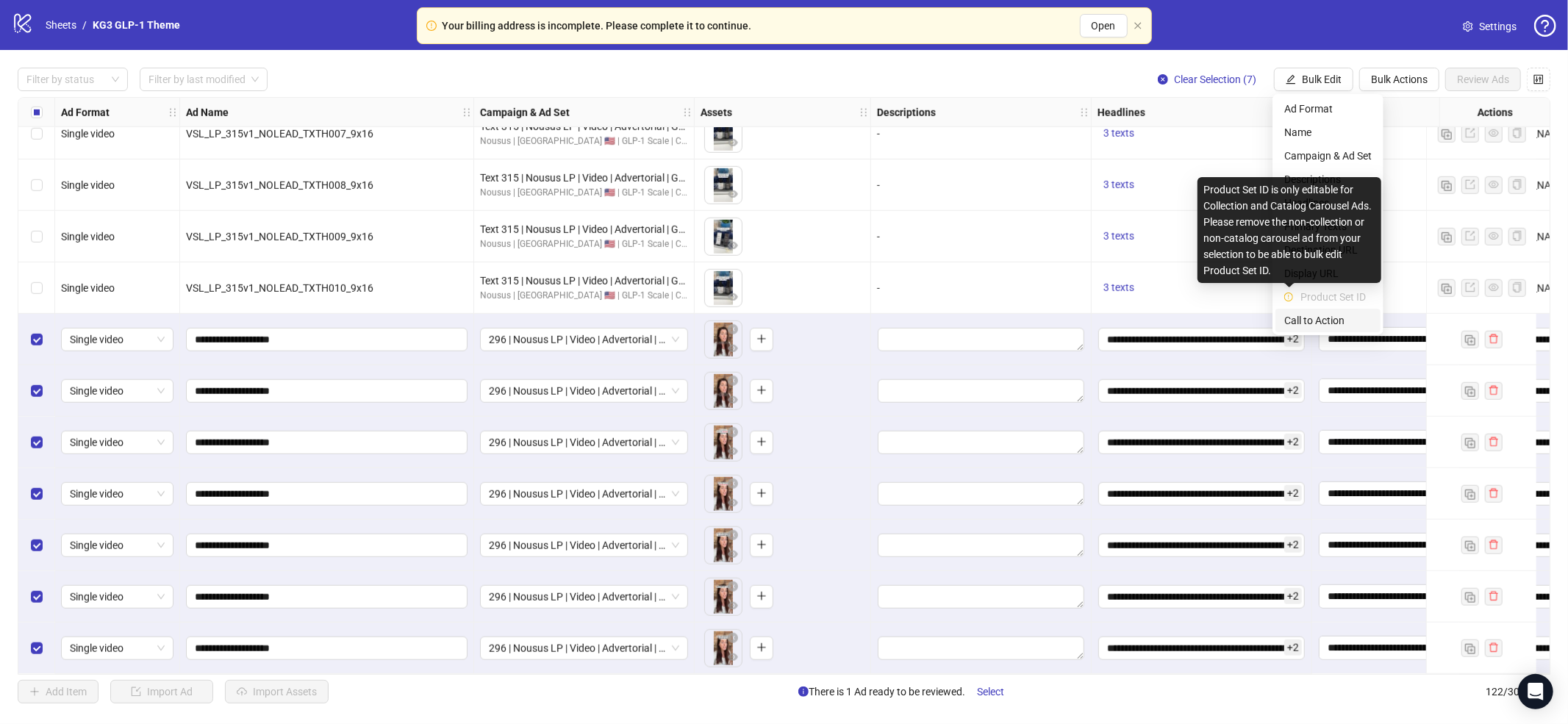
click at [1296, 318] on span "Call to Action" at bounding box center [1328, 320] width 88 height 16
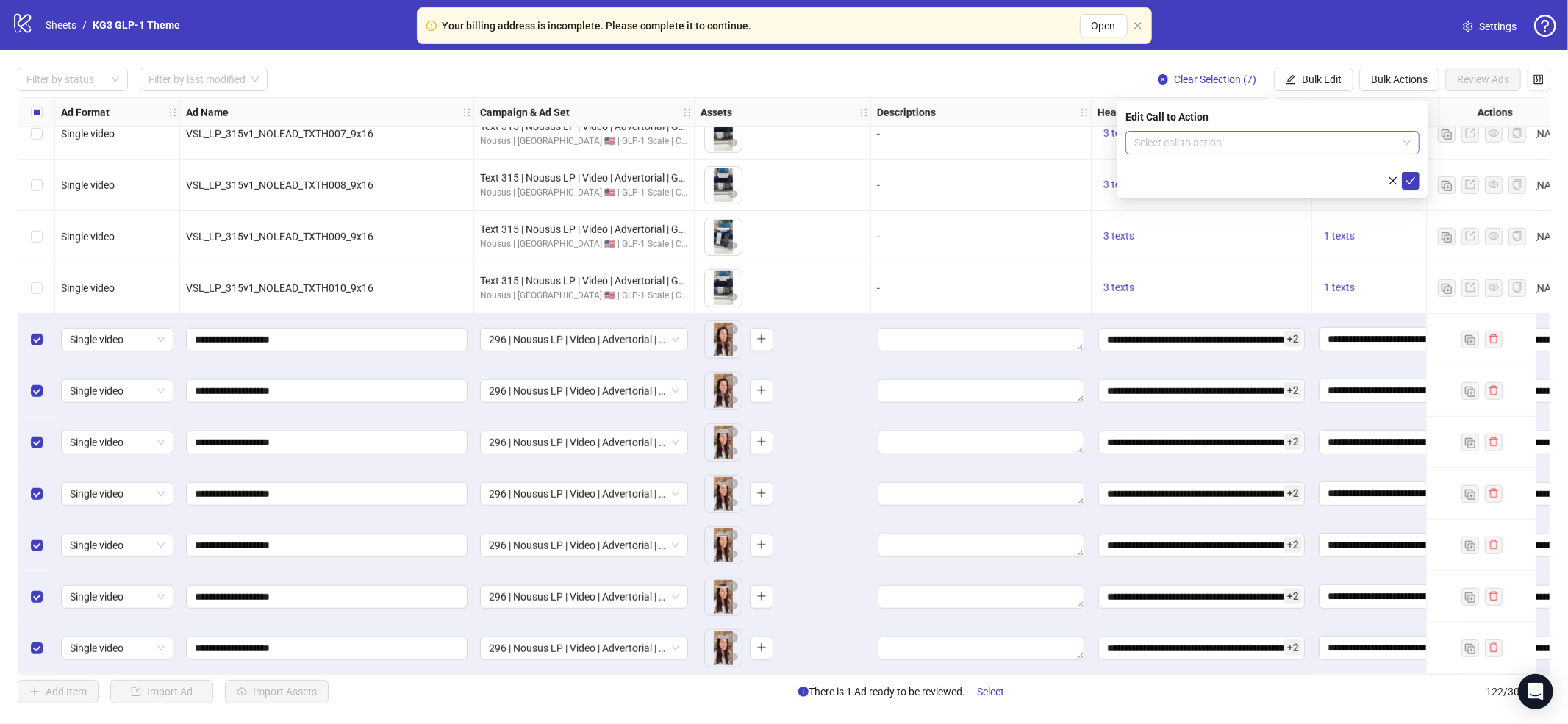
click at [1171, 140] on input "search" at bounding box center [1265, 142] width 263 height 22
type input "****"
click at [1184, 177] on div "Learn more" at bounding box center [1273, 172] width 271 height 16
click at [1411, 185] on icon "check" at bounding box center [1411, 181] width 10 height 10
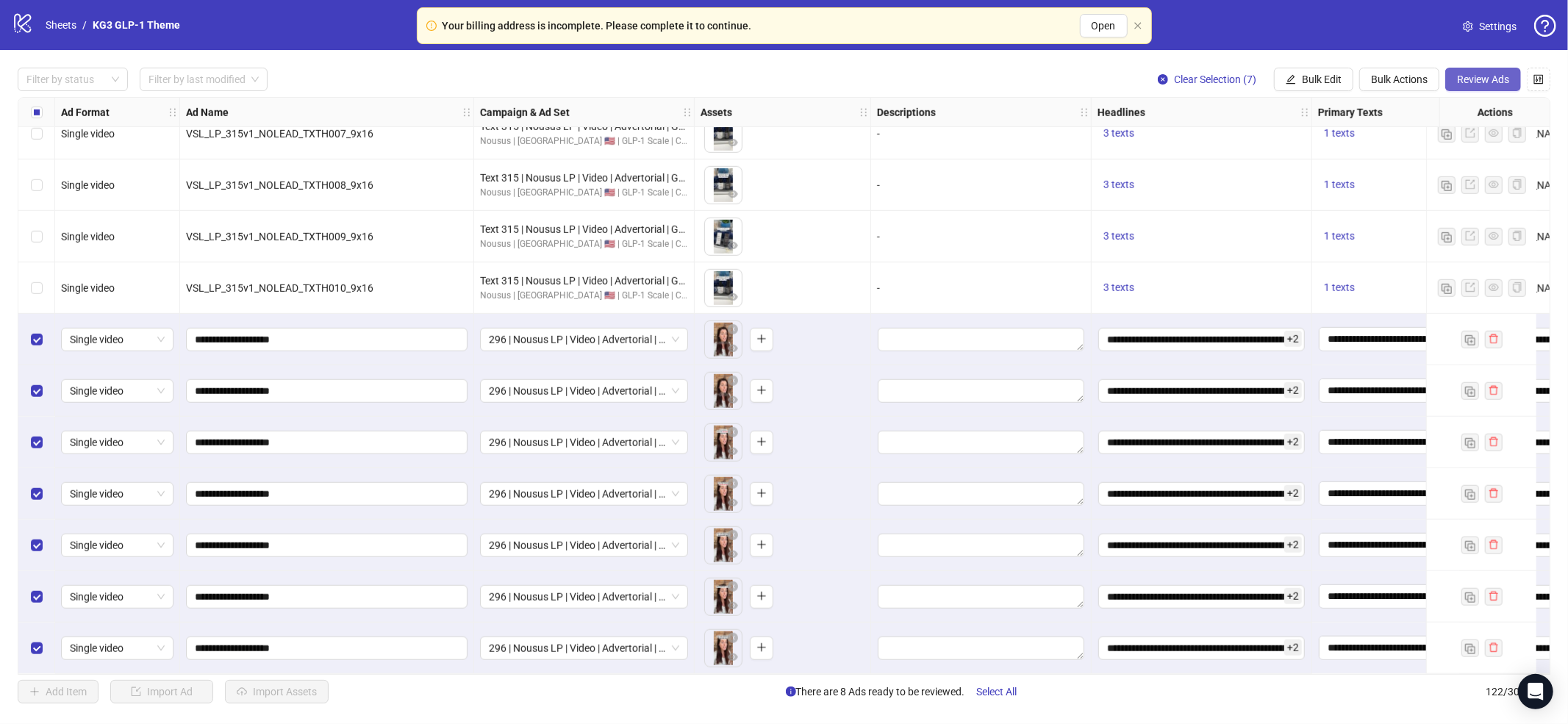
click at [1461, 82] on span "Review Ads" at bounding box center [1483, 80] width 52 height 12
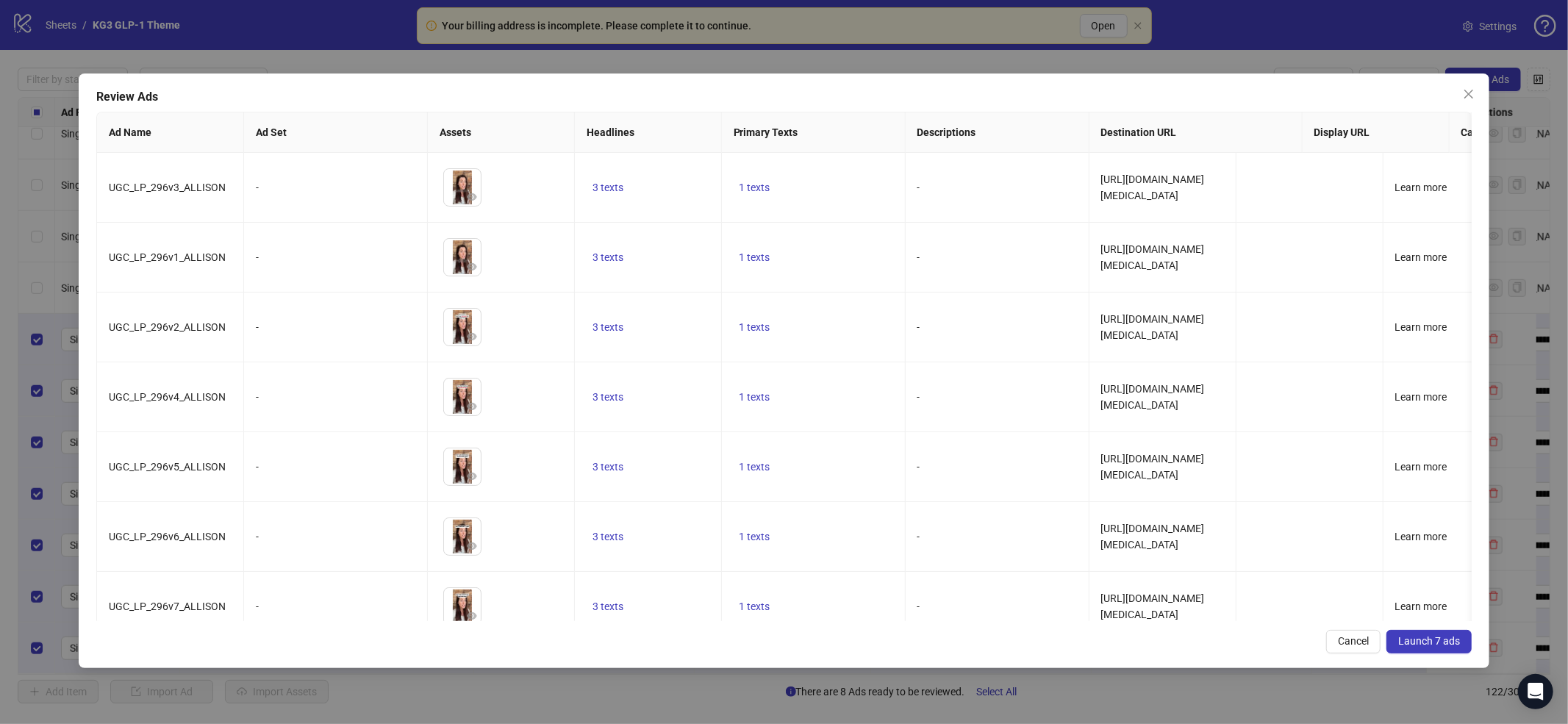
click at [1431, 650] on button "Launch 7 ads" at bounding box center [1429, 642] width 85 height 23
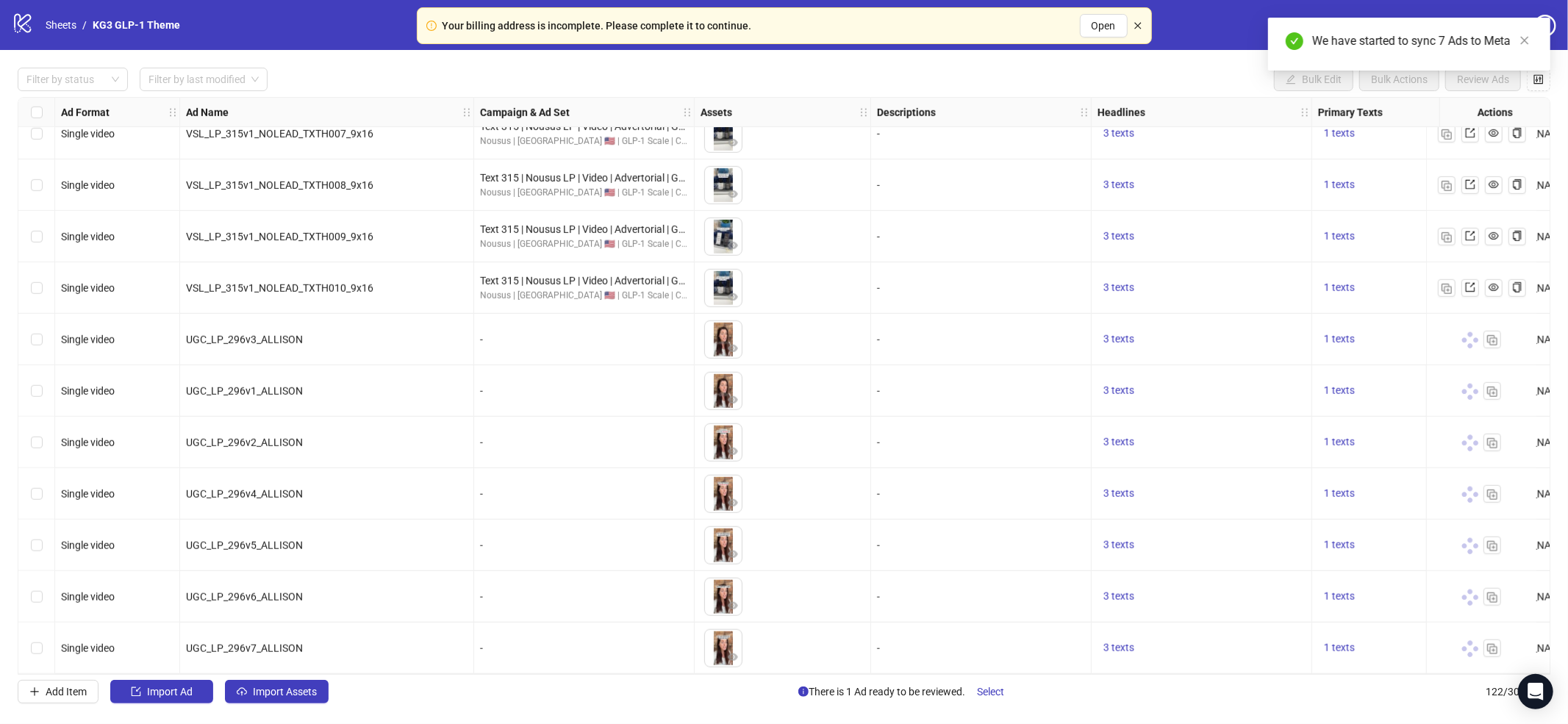
click at [1138, 20] on div "Your billing address is incomplete. Please complete it to continue. Open" at bounding box center [784, 25] width 735 height 36
click at [1136, 23] on icon "close" at bounding box center [1138, 26] width 9 height 9
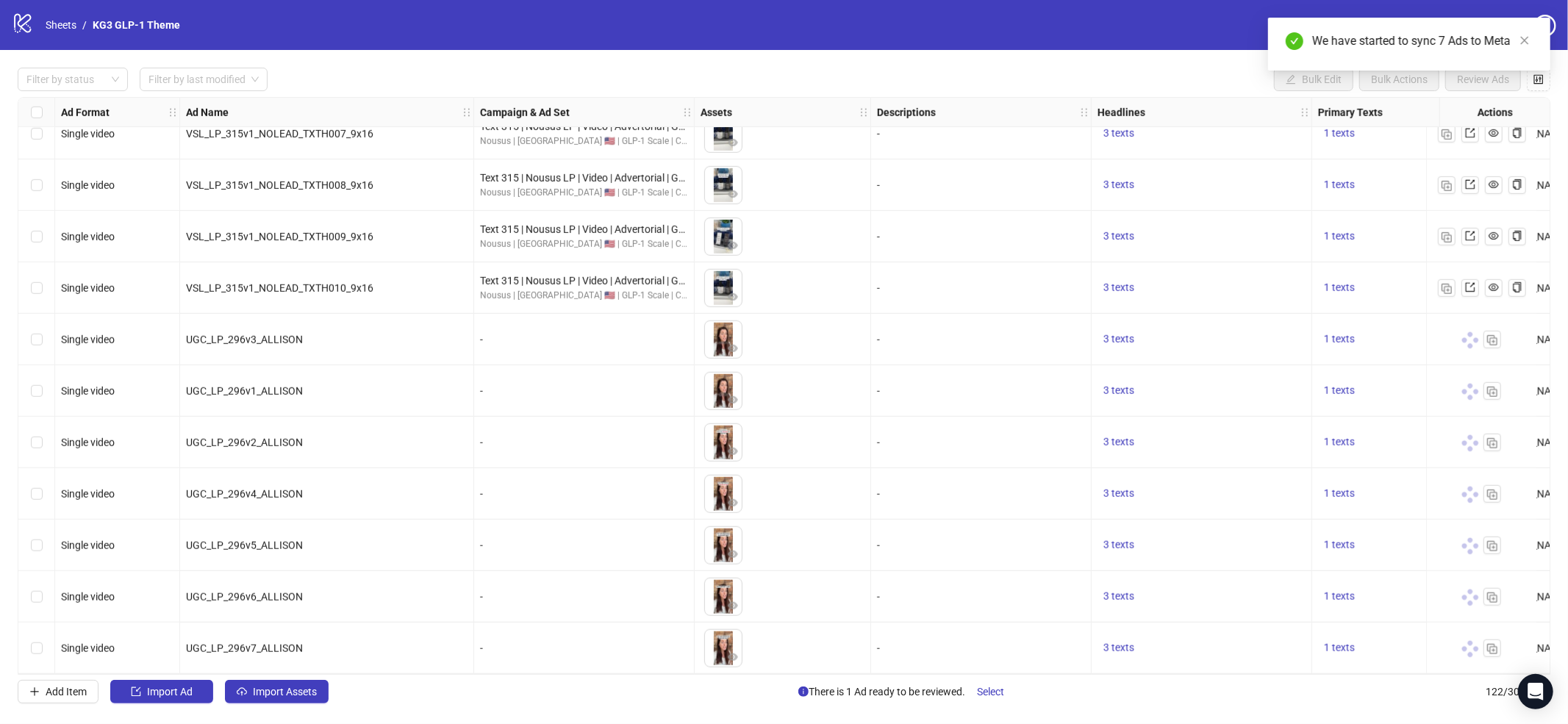
click at [1128, 26] on div "logo/logo-mobile Sheets / KG3 GLP-1 Theme Settings" at bounding box center [784, 25] width 1545 height 26
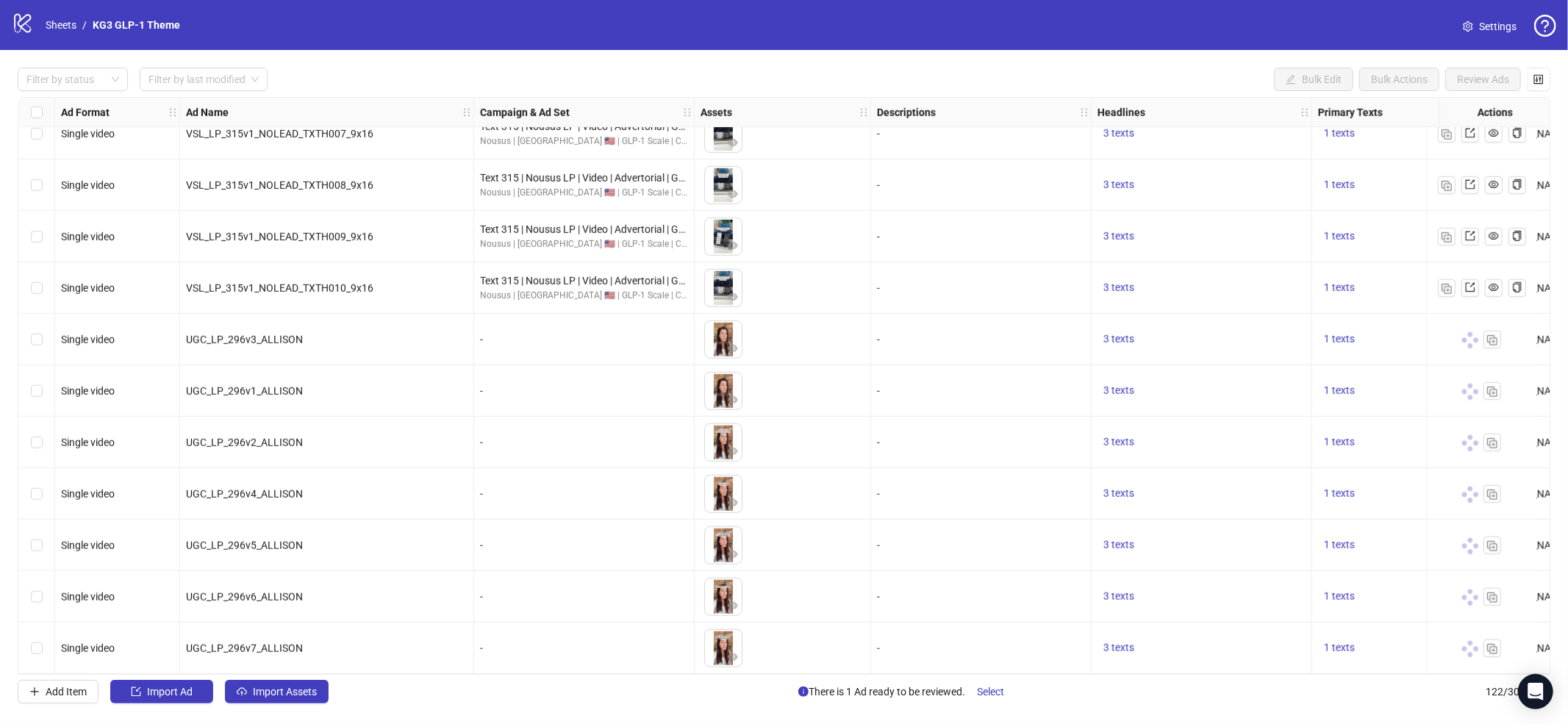
click at [1112, 27] on div "logo/logo-mobile Sheets / KG3 GLP-1 Theme Settings" at bounding box center [784, 25] width 1545 height 26
